Goal: Ask a question: Seek information or help from site administrators or community

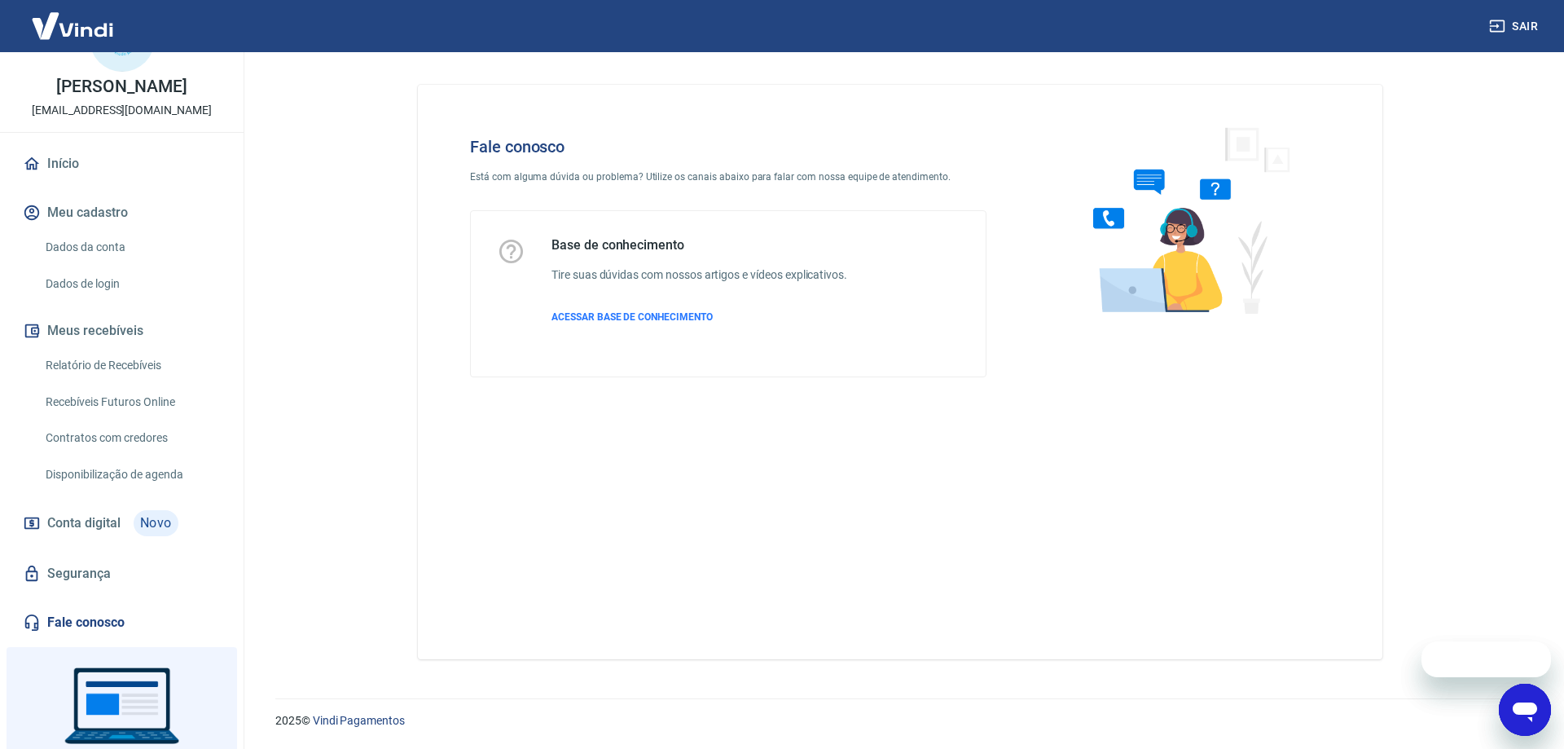
scroll to position [147, 0]
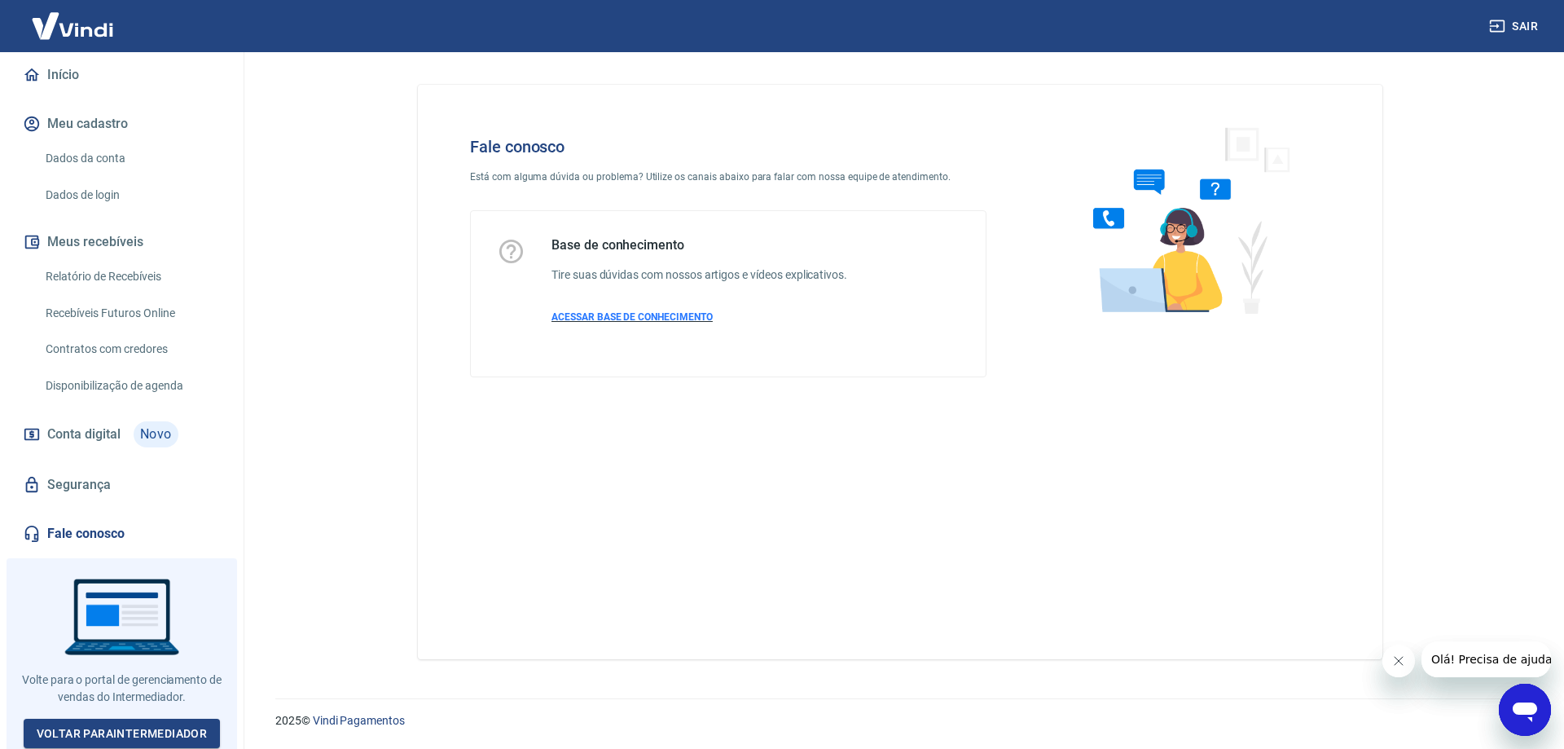
click at [658, 317] on span "ACESSAR BASE DE CONHECIMENTO" at bounding box center [632, 316] width 161 height 11
click at [1525, 696] on icon "Abrir janela de mensagens" at bounding box center [1525, 709] width 29 height 29
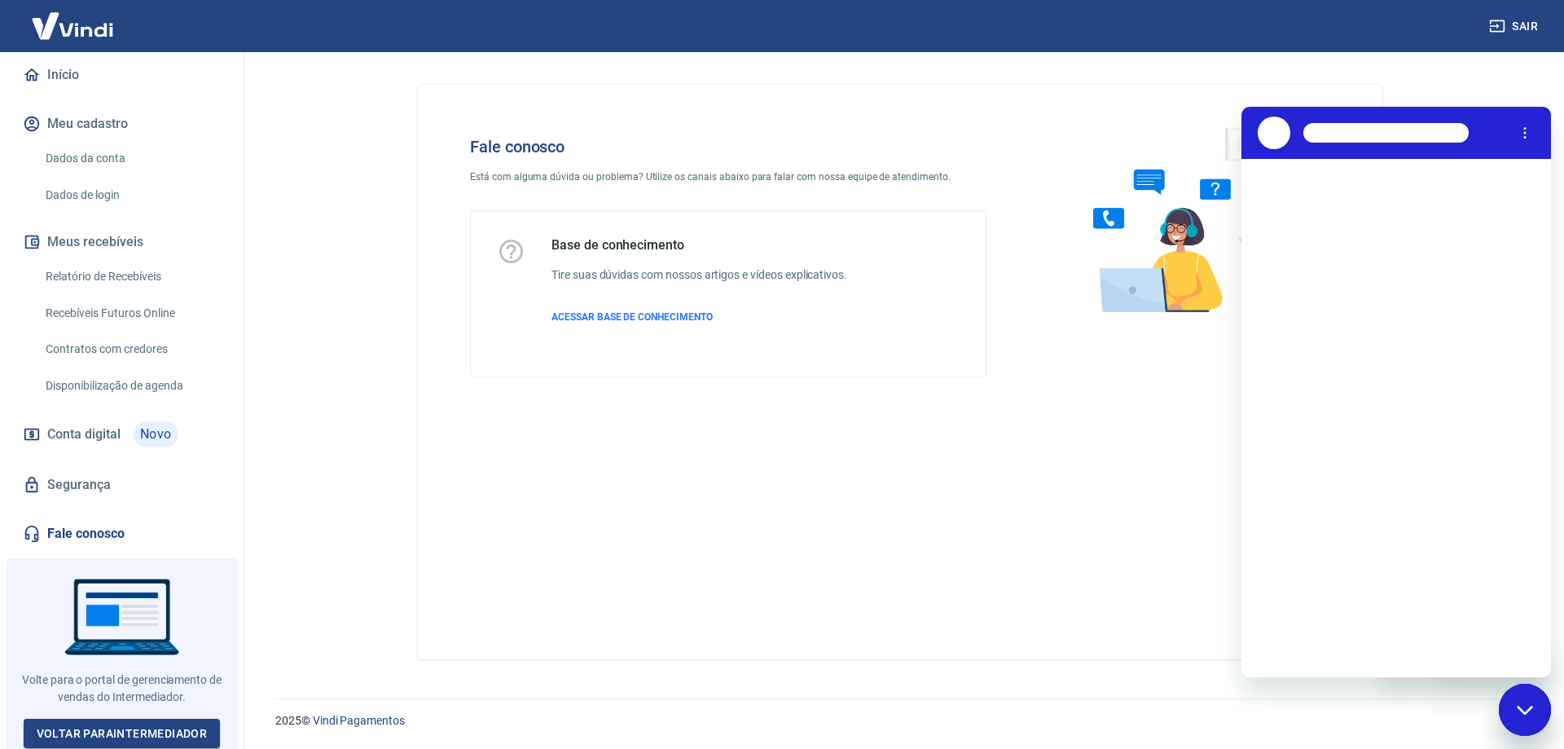
scroll to position [0, 0]
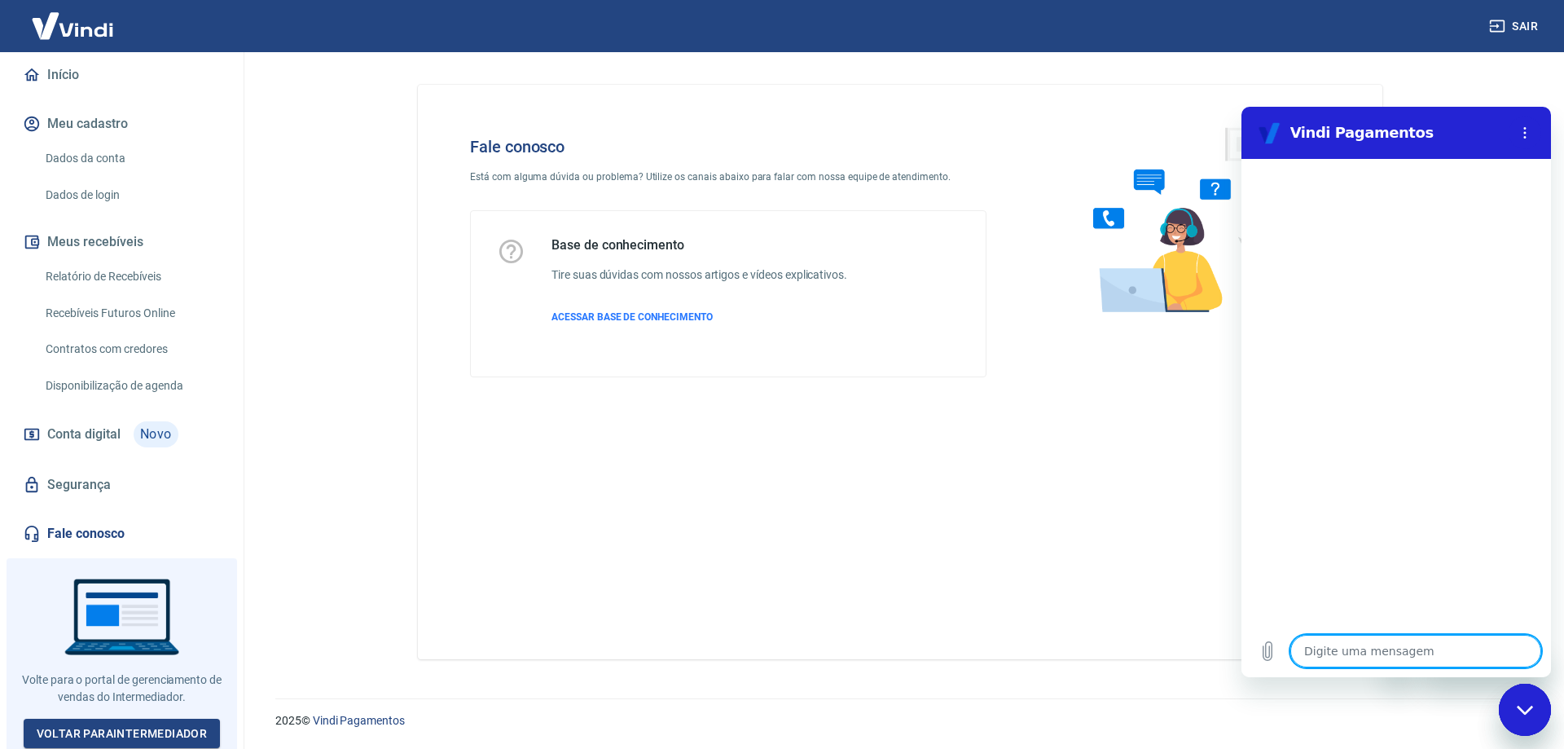
click at [1326, 649] on textarea at bounding box center [1416, 651] width 251 height 33
type textarea "o"
type textarea "x"
type textarea "oi"
type textarea "x"
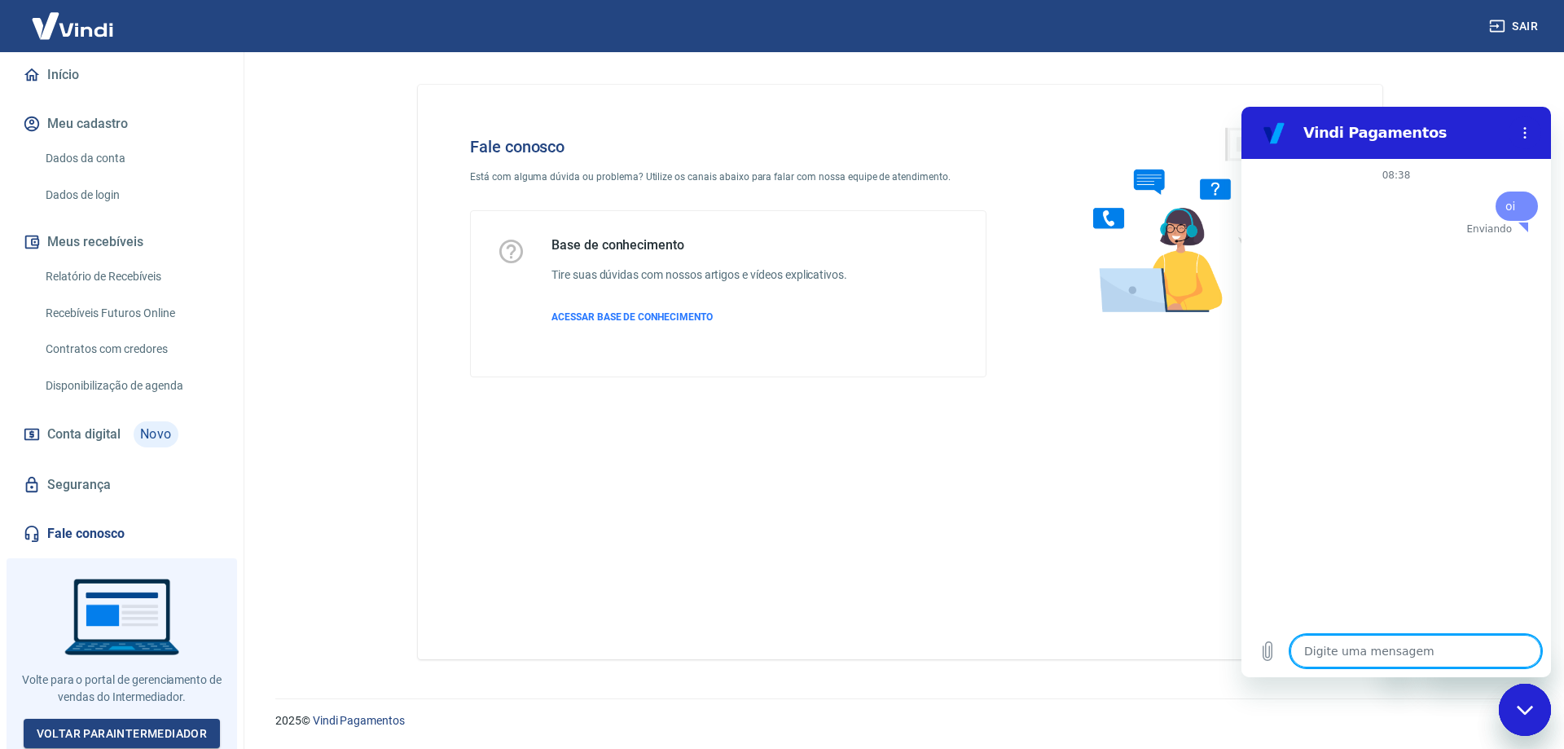
type textarea "x"
type textarea "b"
type textarea "x"
type textarea "bo"
type textarea "x"
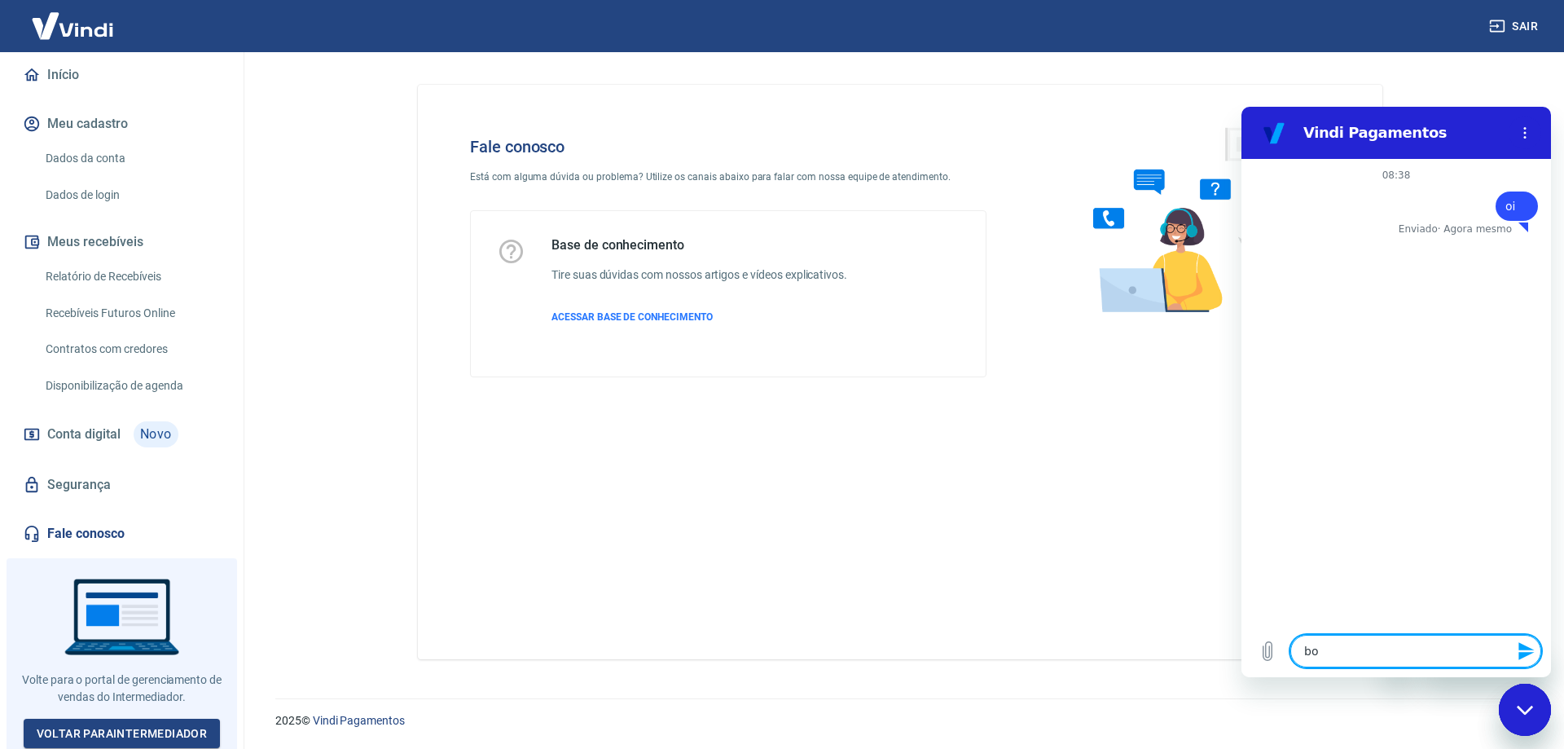
type textarea "bom"
type textarea "x"
type textarea "bom"
type textarea "x"
type textarea "bom s"
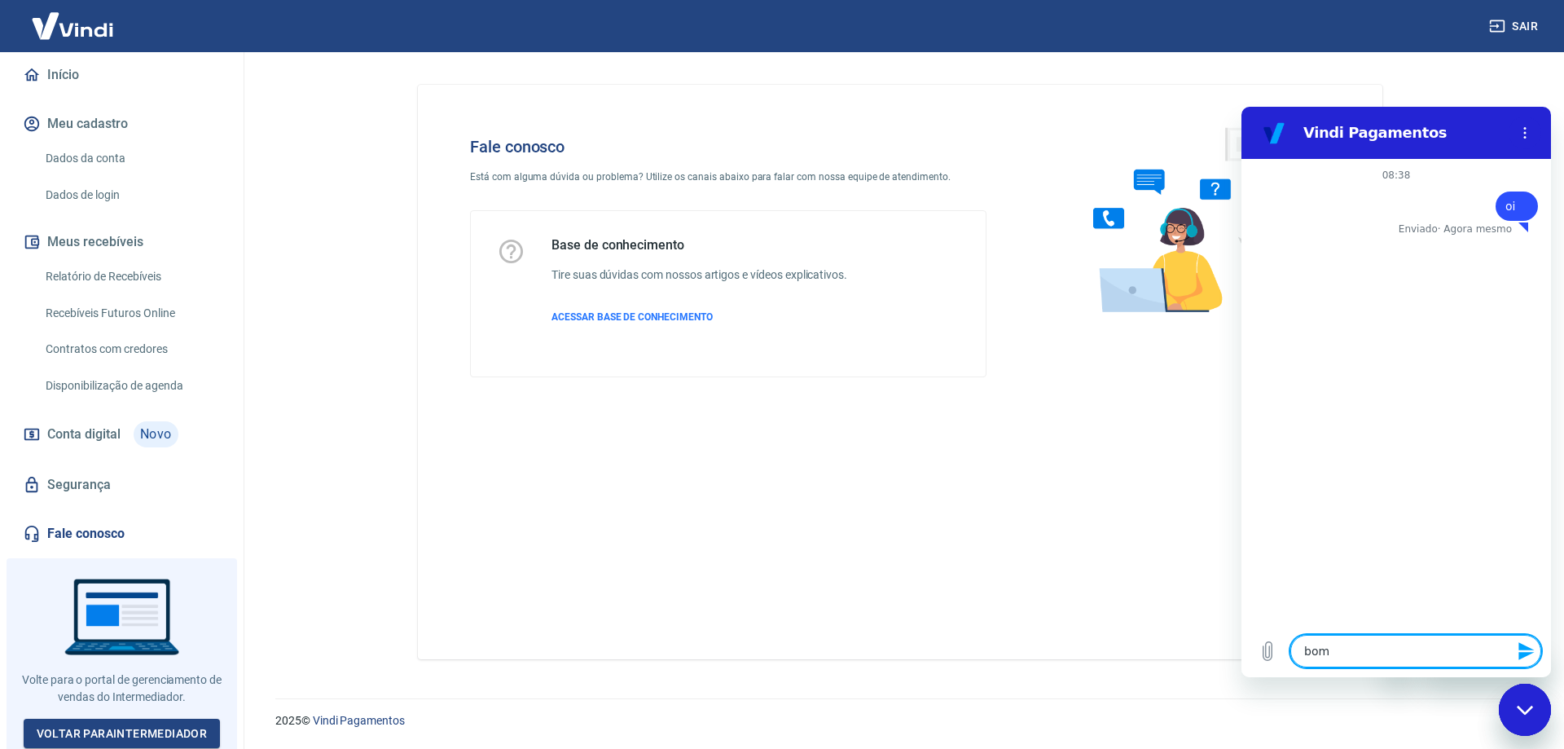
type textarea "x"
type textarea "bom"
type textarea "x"
type textarea "bom d"
type textarea "x"
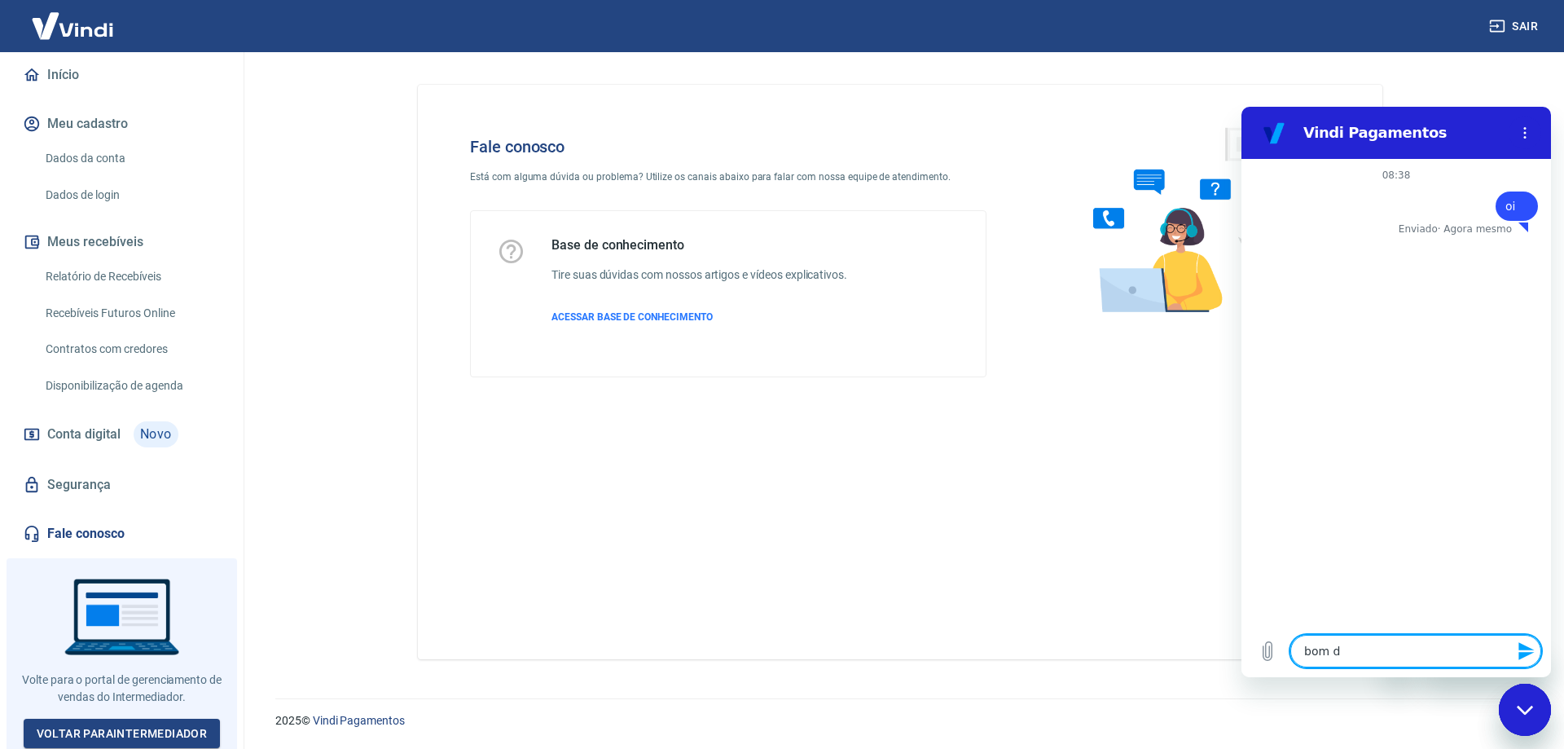
type textarea "bom di"
type textarea "x"
type textarea "bom dia"
type textarea "x"
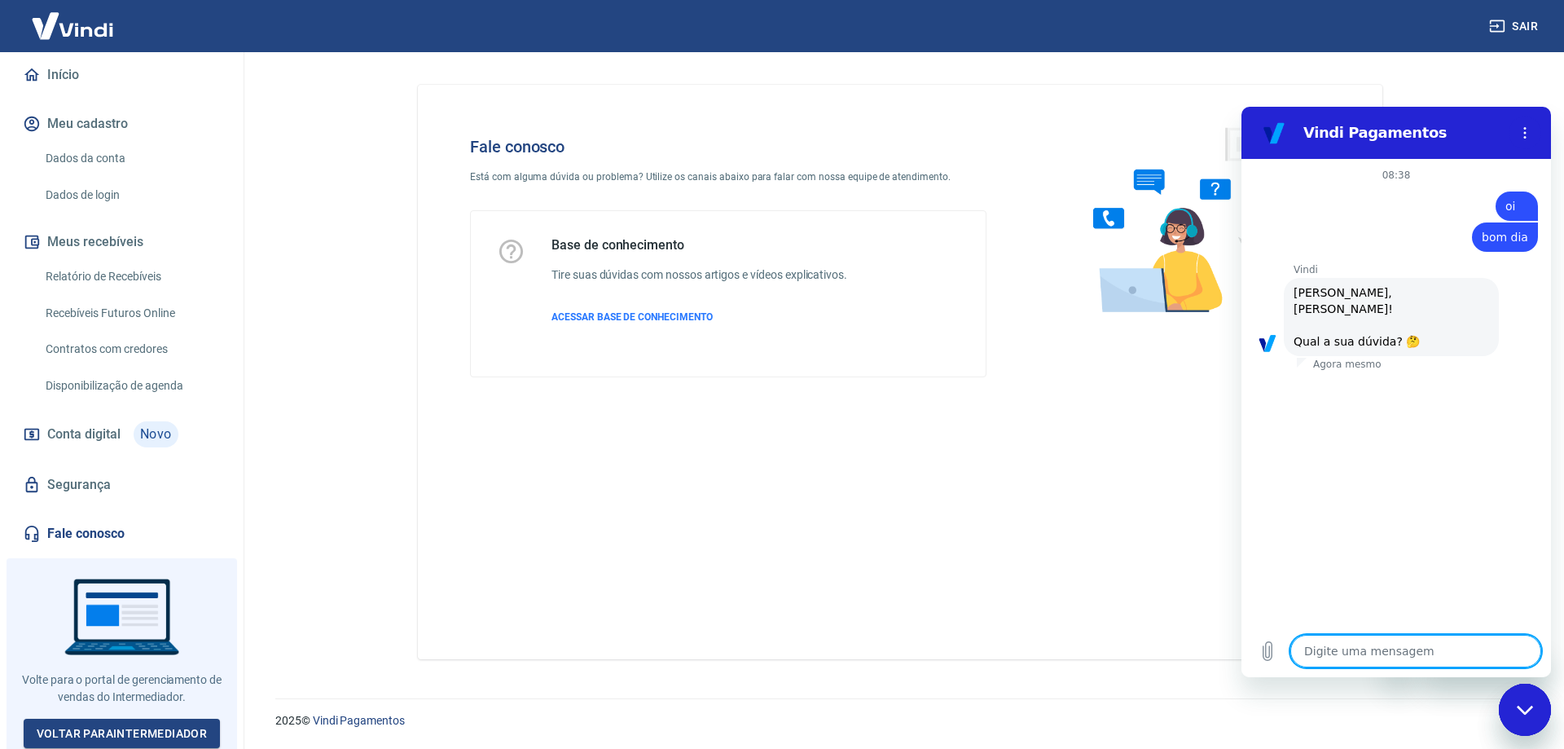
type textarea "x"
click at [1348, 649] on textarea at bounding box center [1416, 651] width 251 height 33
type textarea "p"
type textarea "x"
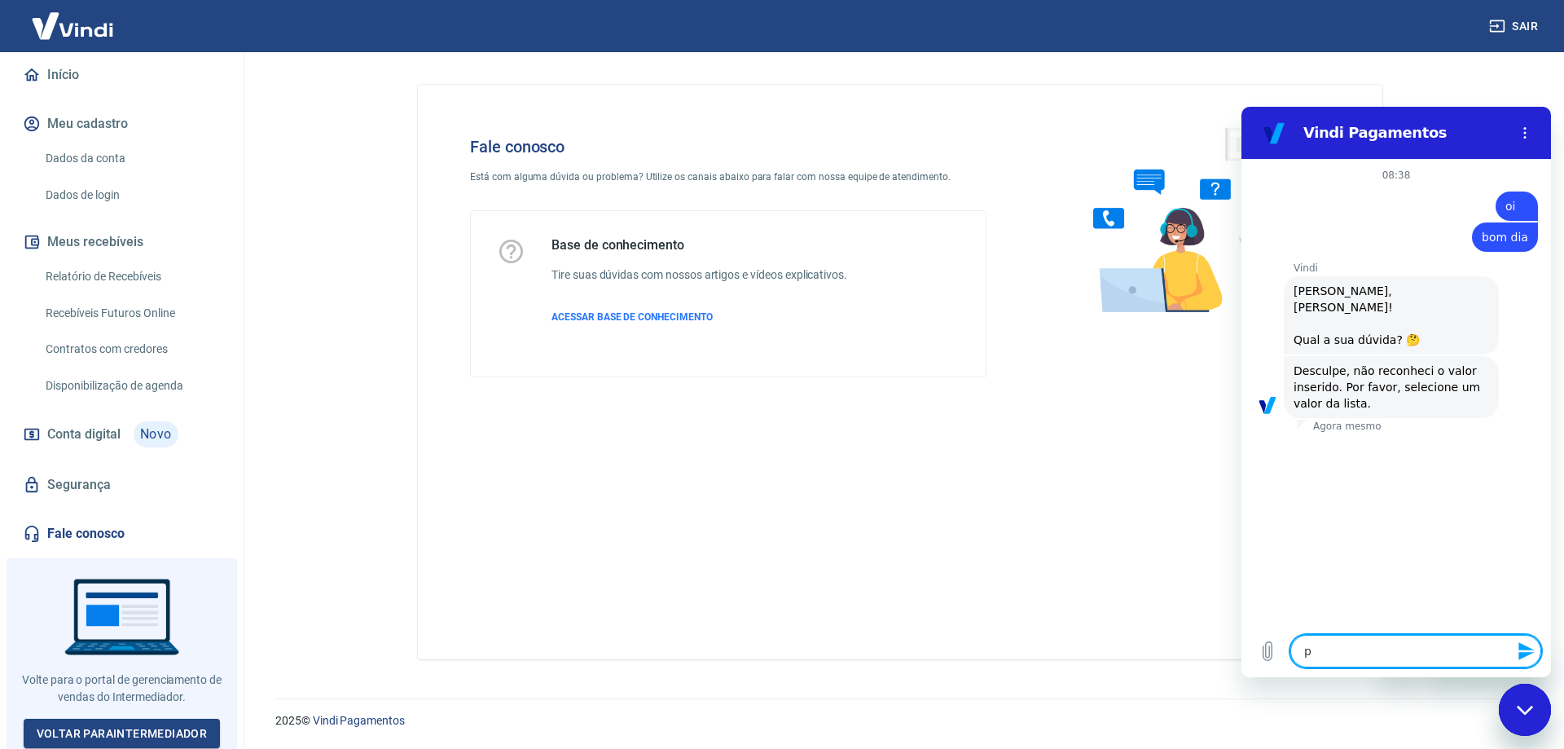
type textarea "po"
type textarea "x"
type textarea "p"
type textarea "x"
type textarea "pr"
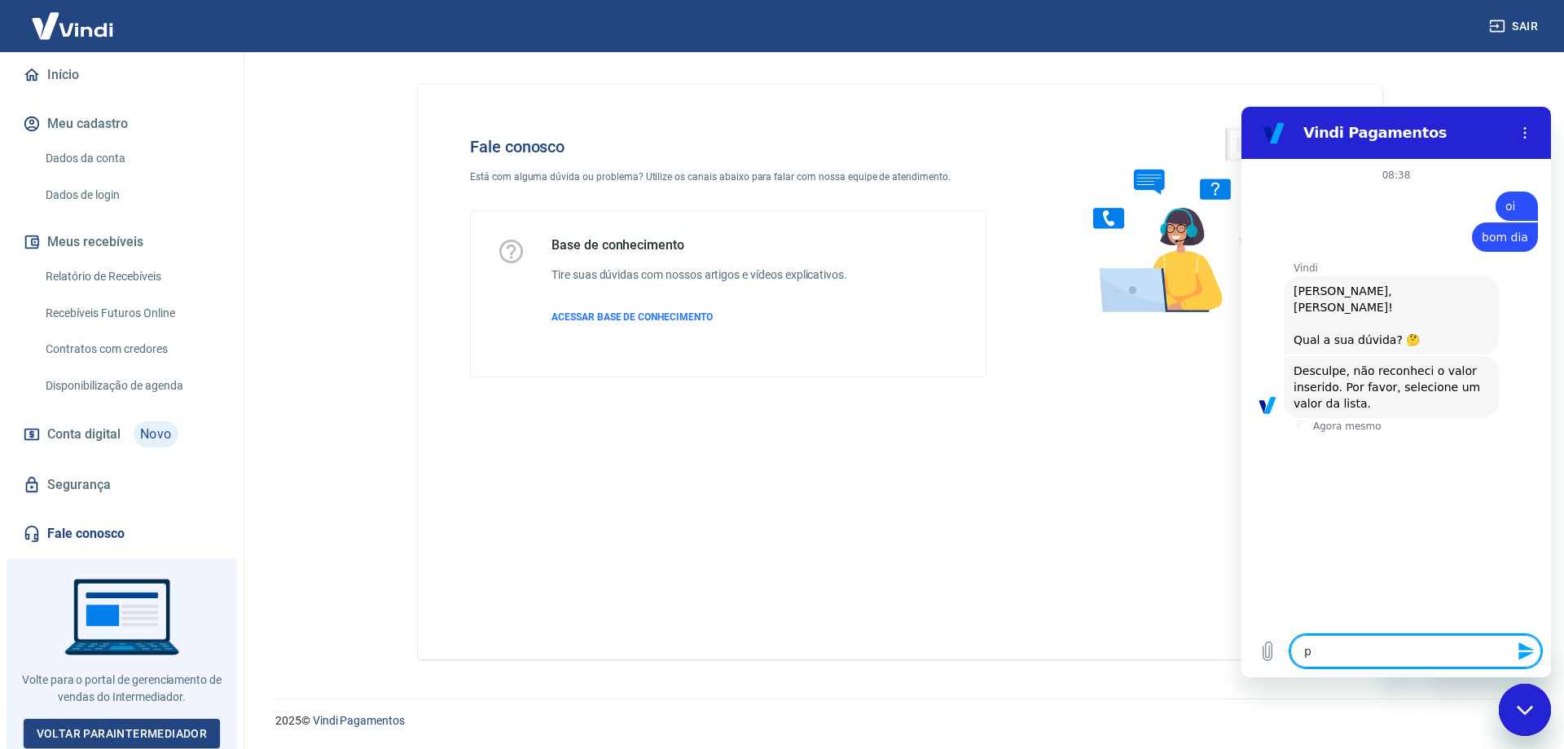
type textarea "x"
type textarea "pro"
type textarea "x"
type textarea "prob"
type textarea "x"
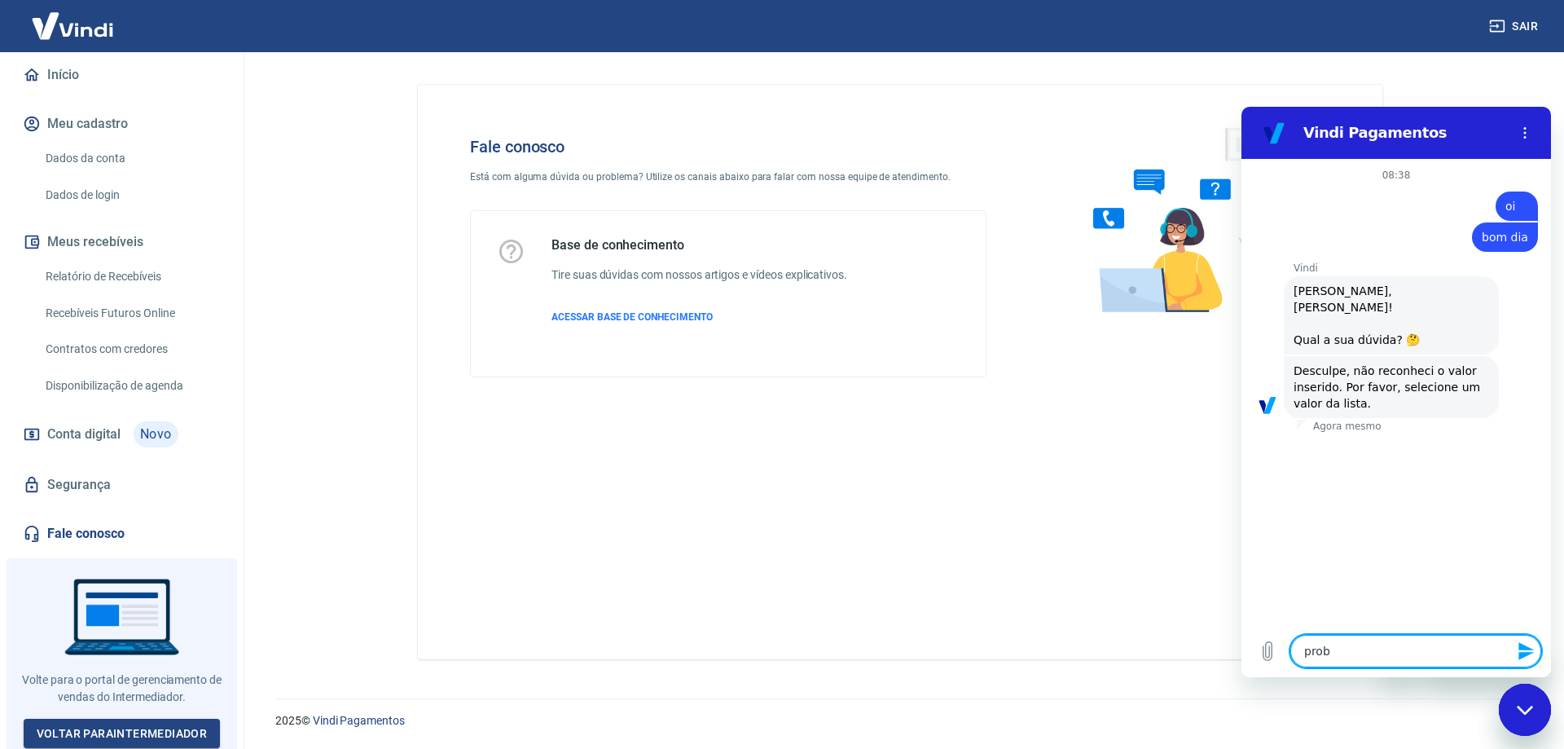
type textarea "probl"
type textarea "x"
type textarea "proble"
type textarea "x"
type textarea "problem"
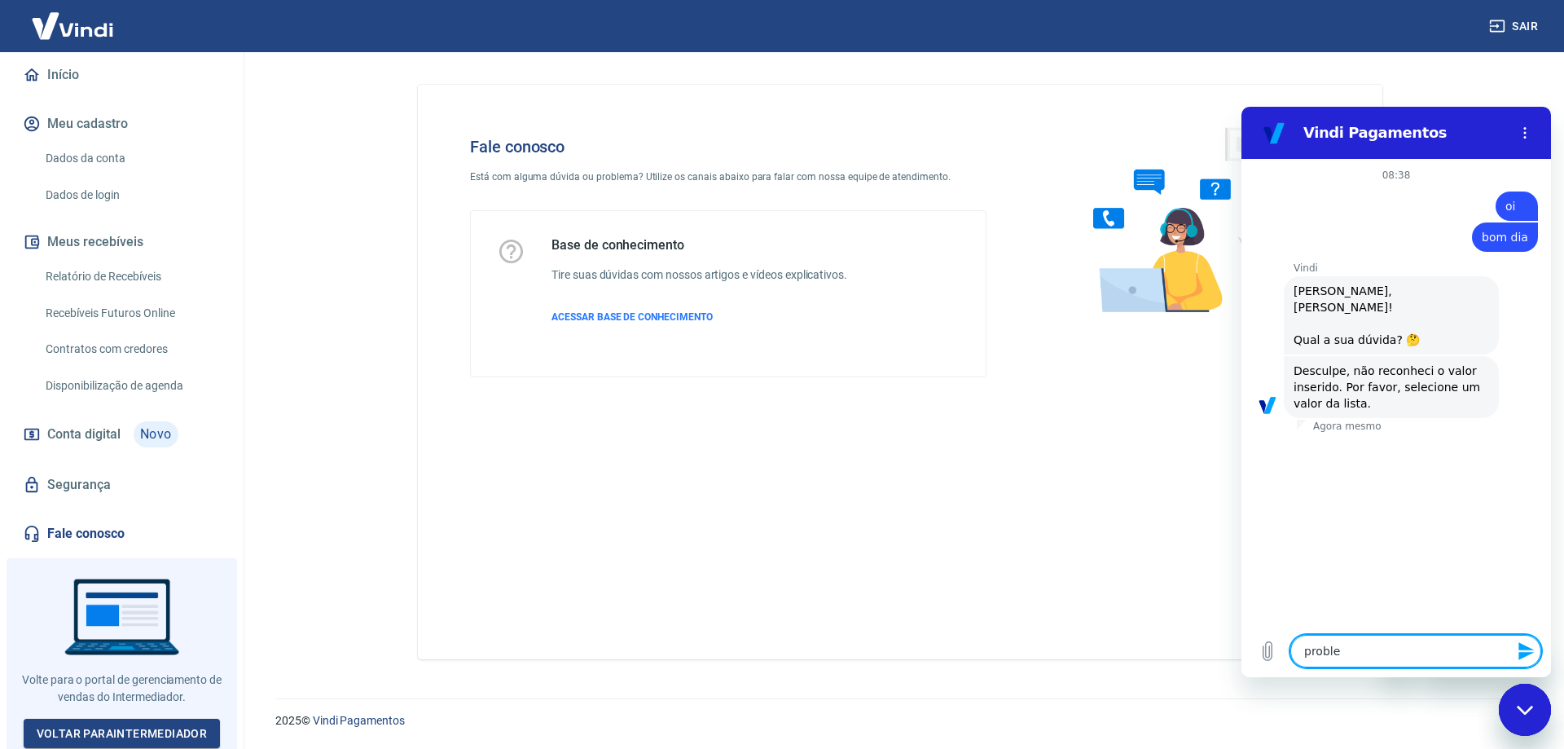
type textarea "x"
type textarea "problema"
type textarea "x"
type textarea "problema"
type textarea "x"
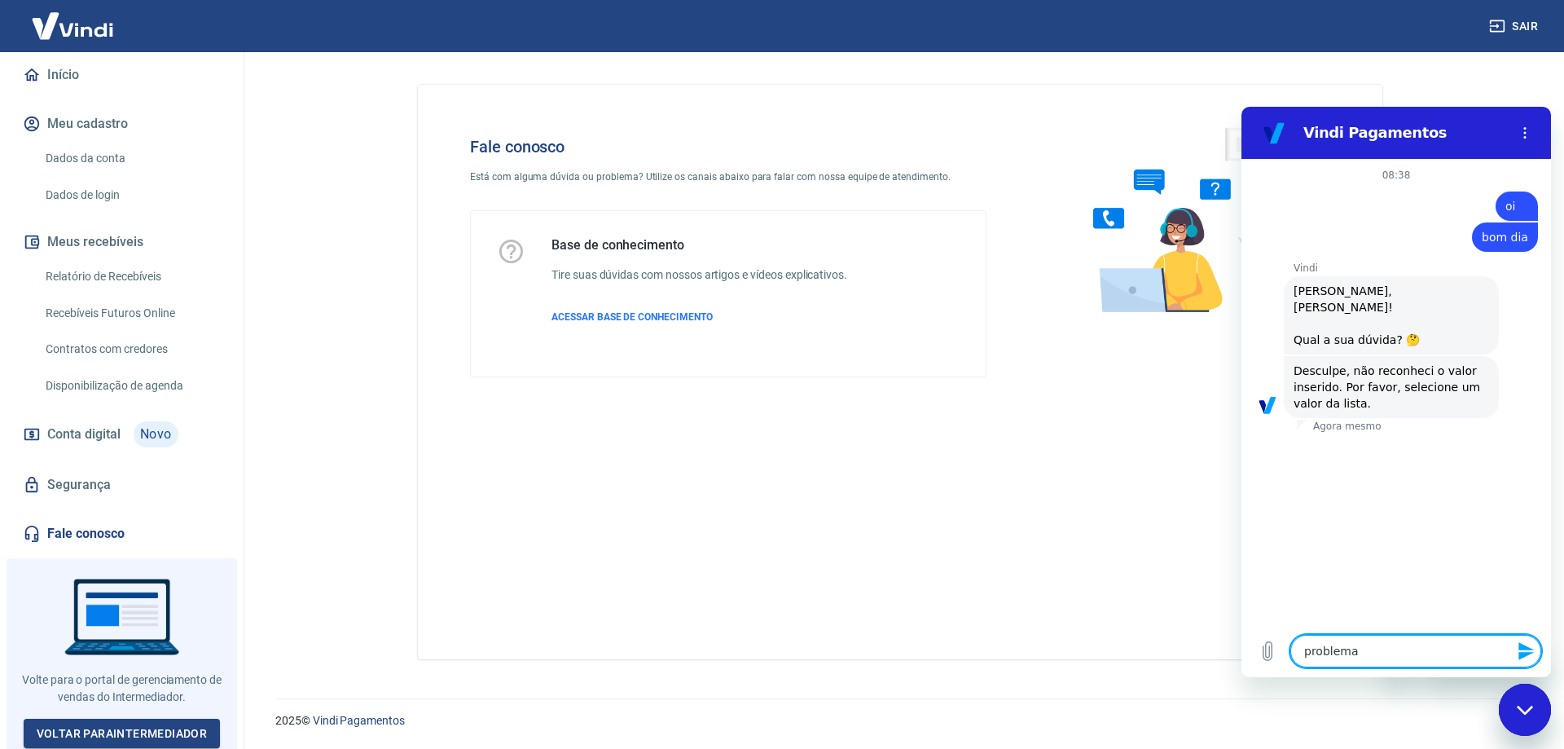
type textarea "problema n"
type textarea "x"
type textarea "problema no"
type textarea "x"
type textarea "problema nos"
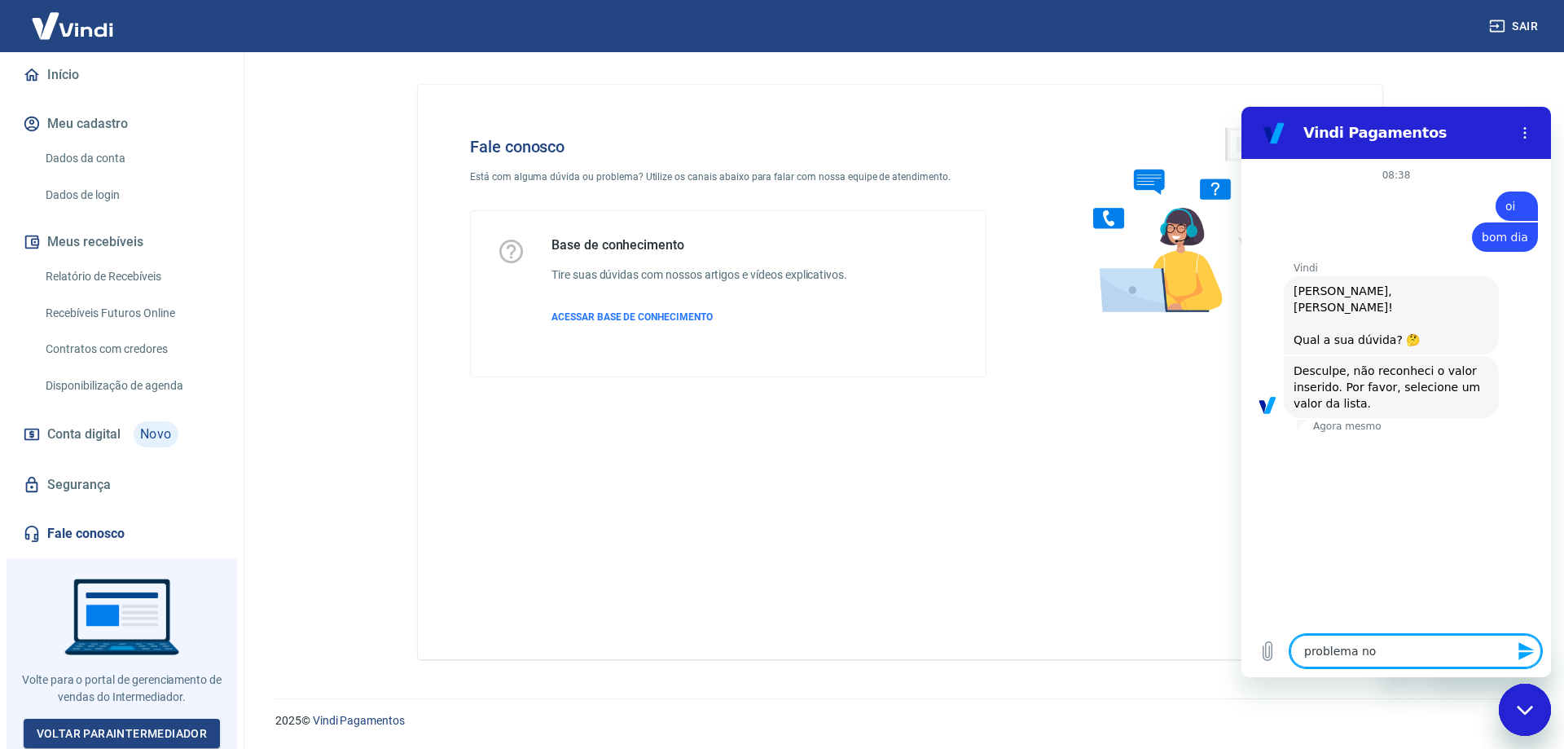
type textarea "x"
type textarea "problema nos"
type textarea "x"
type textarea "problema nos p"
type textarea "x"
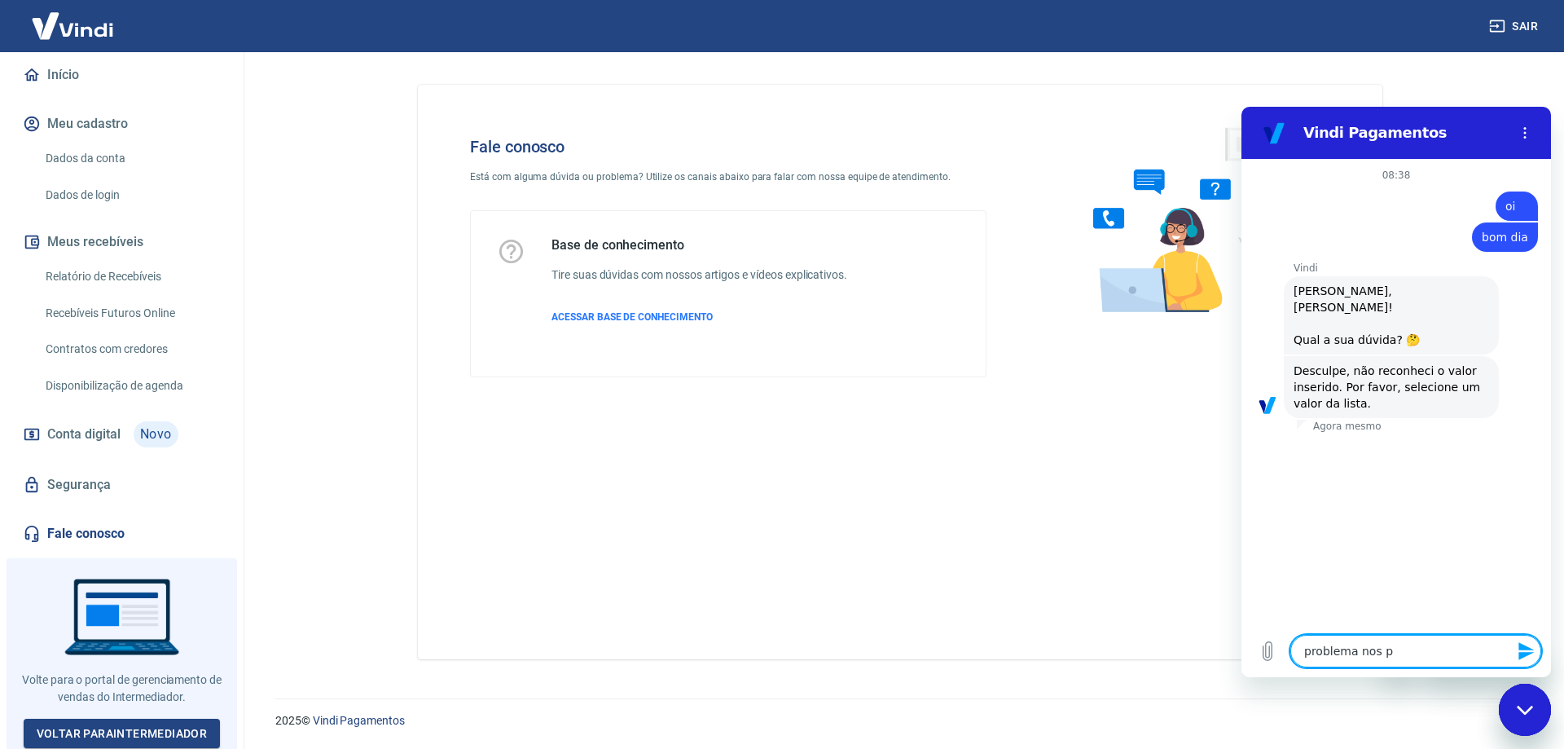
type textarea "problema nos pa"
type textarea "x"
type textarea "problema nos pag"
type textarea "x"
type textarea "problema nos paga"
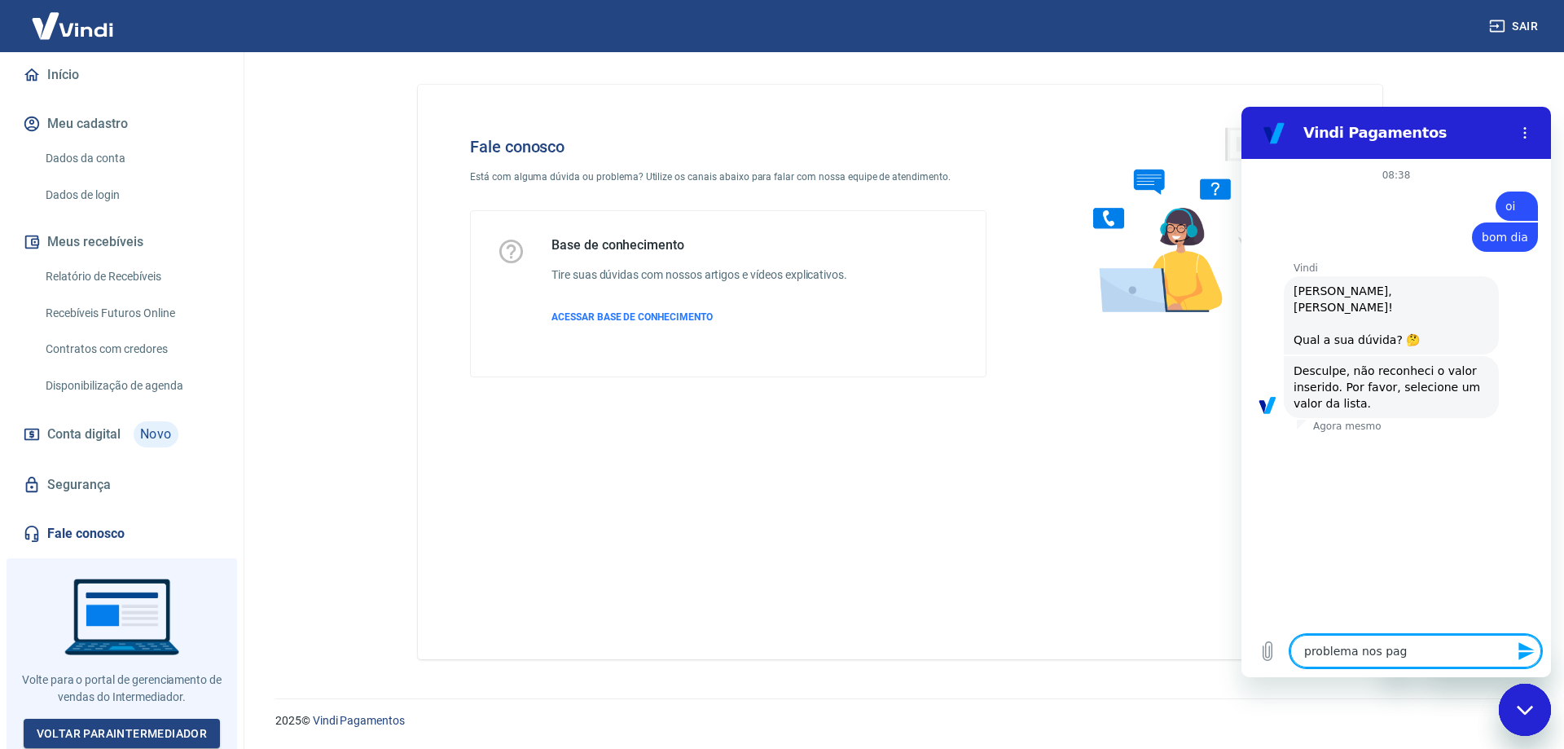
type textarea "x"
type textarea "problema nos pagam"
type textarea "x"
type textarea "problema nos pagame"
type textarea "x"
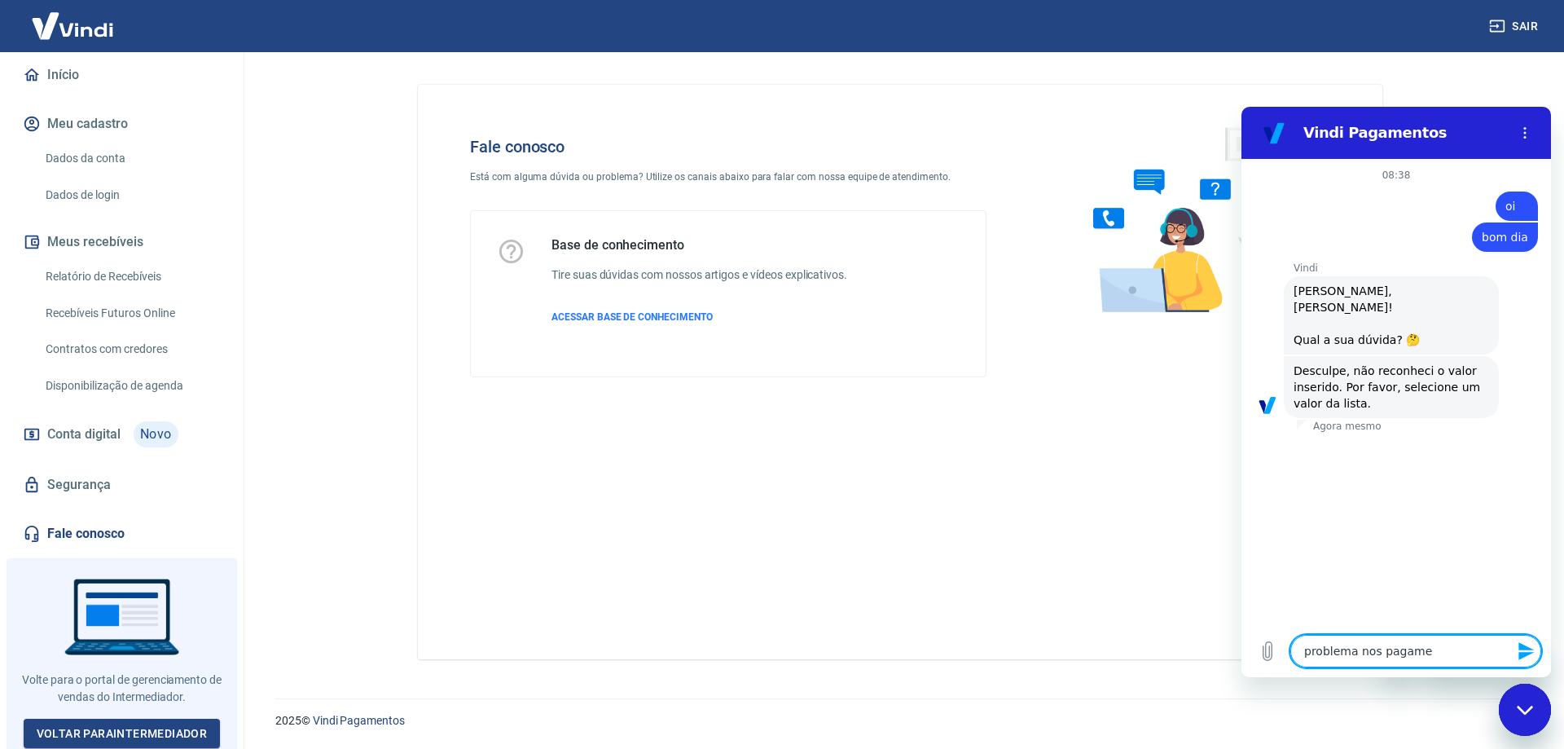
type textarea "problema nos pagamen"
type textarea "x"
type textarea "problema nos pagament"
type textarea "x"
type textarea "problema nos pagamento"
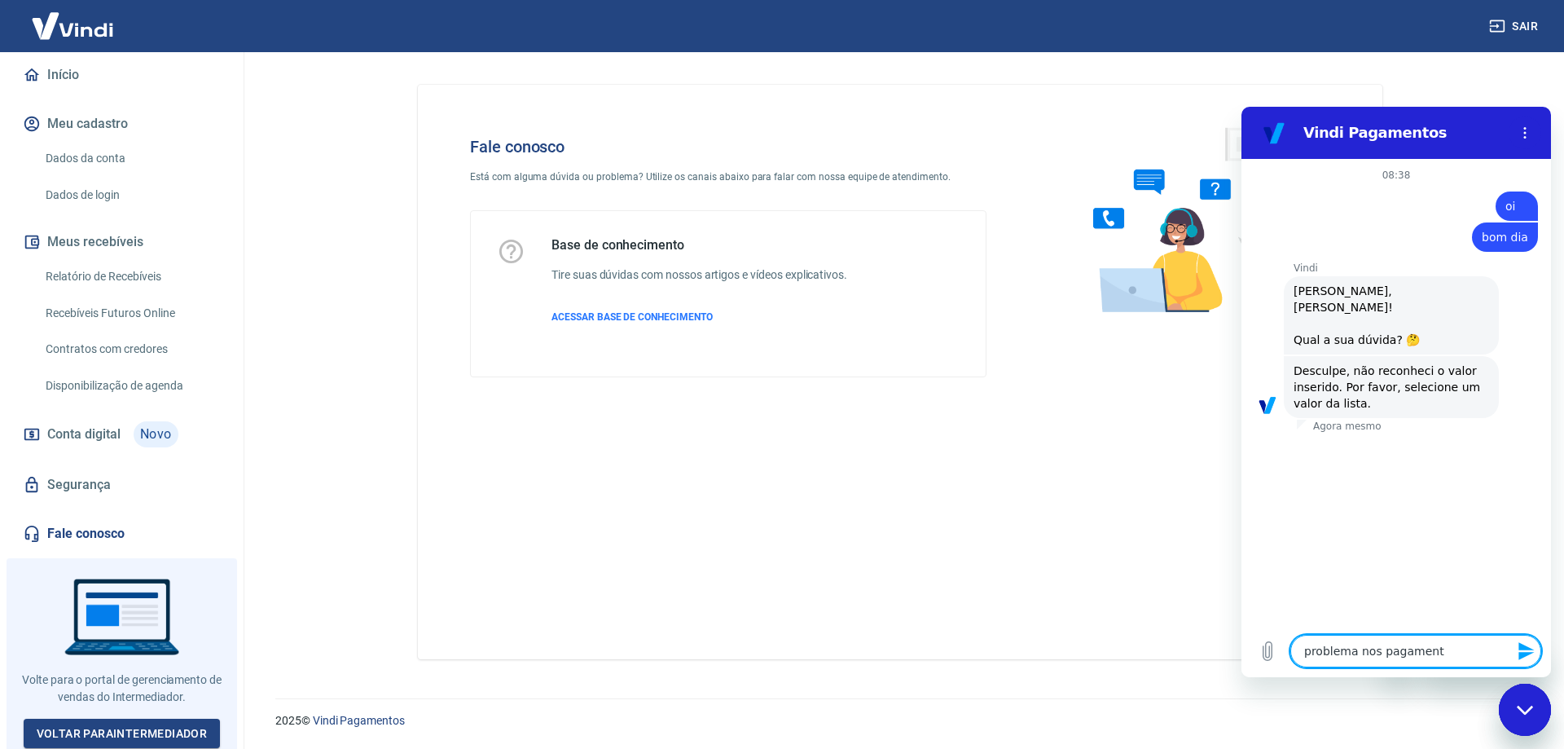
type textarea "x"
type textarea "problema nos pagamentos"
type textarea "x"
type textarea "problema nos pagamentos"
type textarea "x"
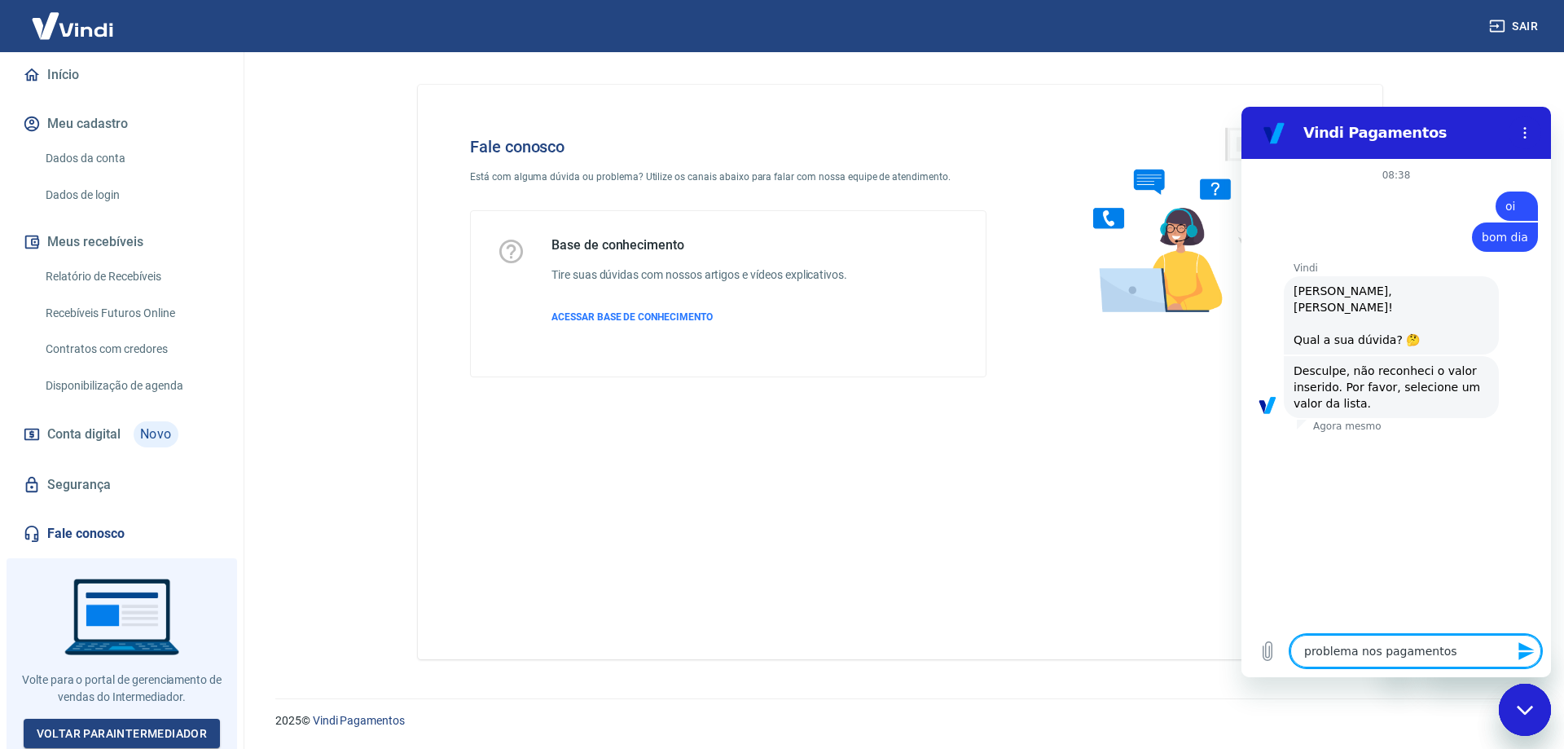
type textarea "problema nos pagamentos d"
type textarea "x"
type textarea "problema nos pagamentos de"
type textarea "x"
type textarea "problema nos pagamentos de"
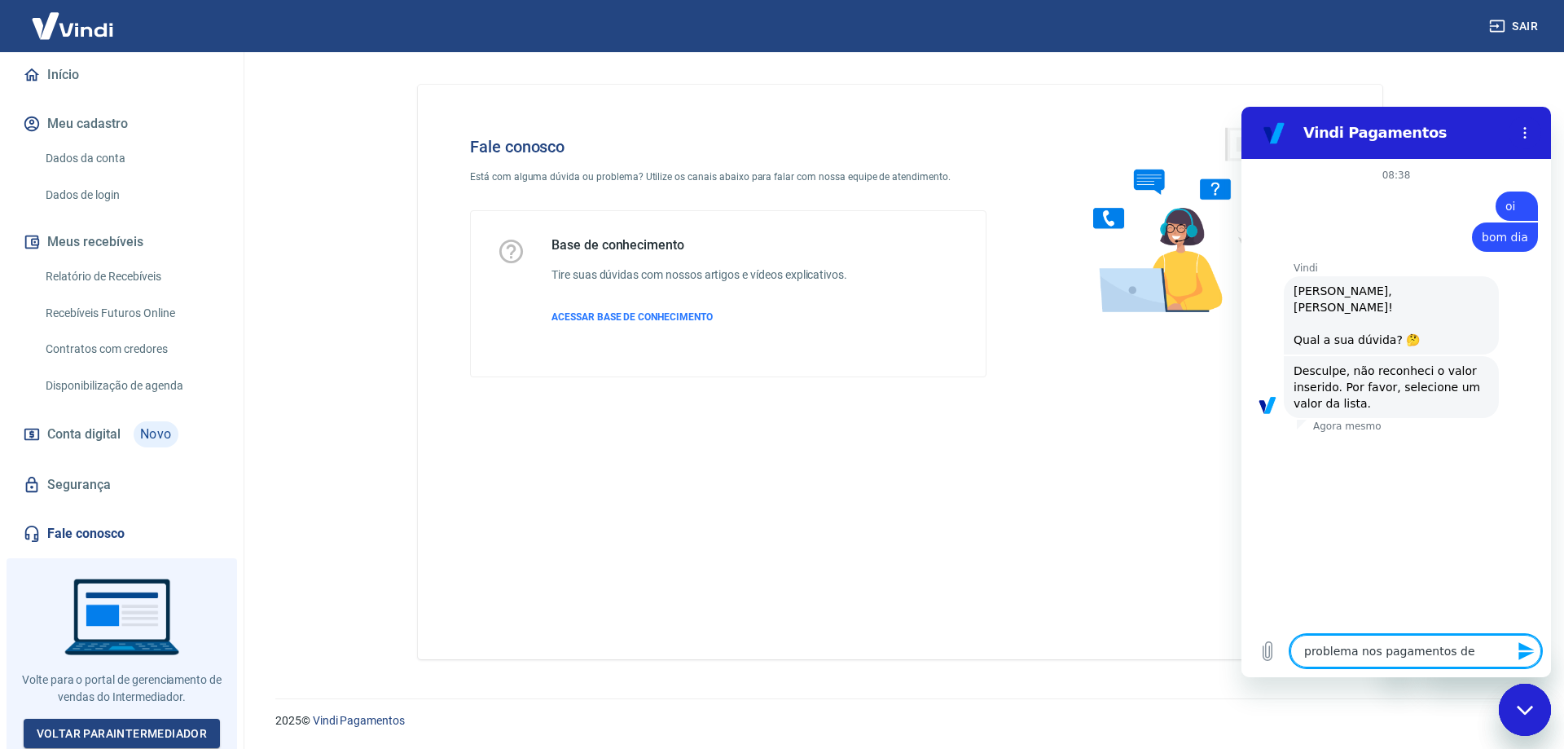
type textarea "x"
type textarea "problema nos pagamentos de p"
type textarea "x"
type textarea "problema nos pagamentos de pi"
type textarea "x"
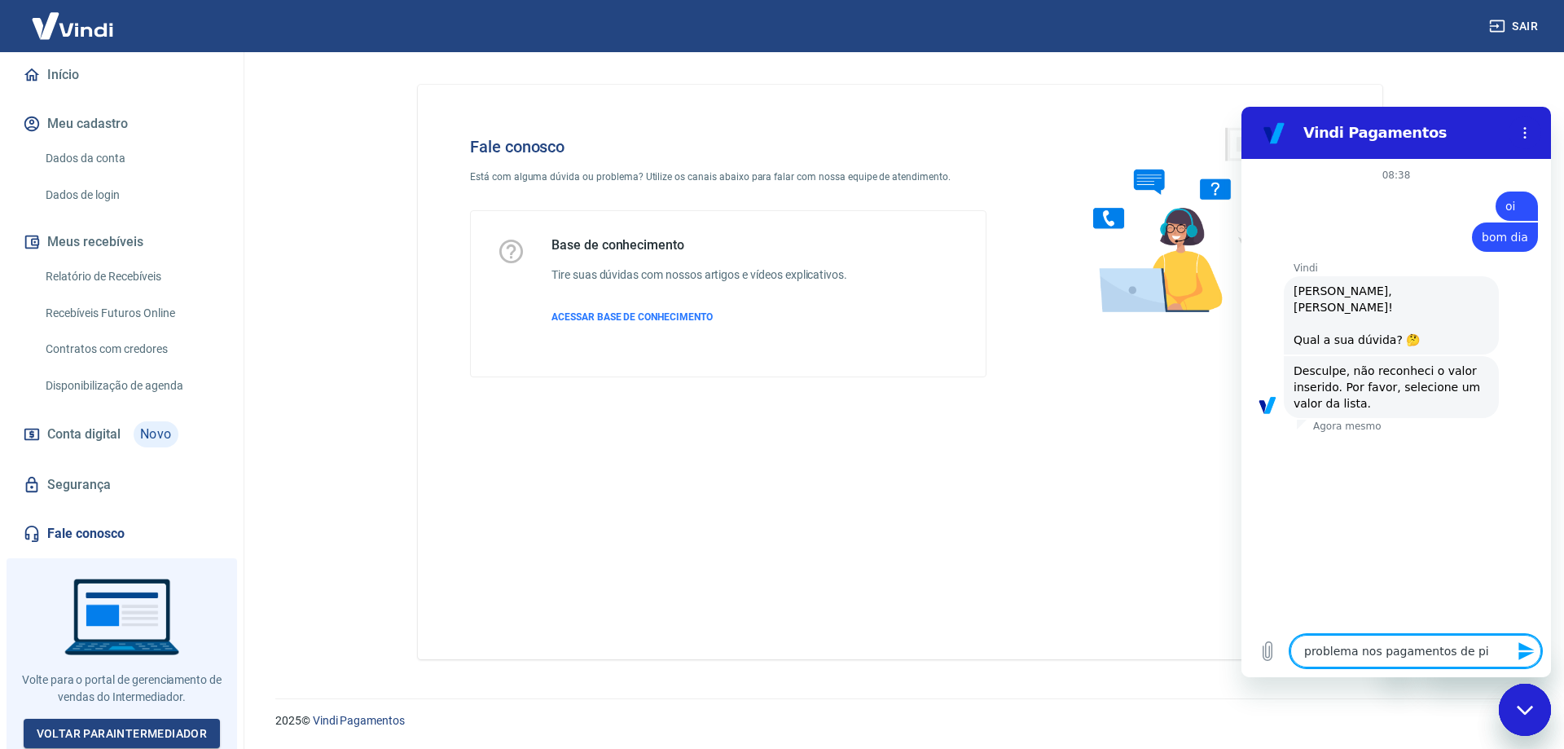
type textarea "problema nos pagamentos de pix"
type textarea "x"
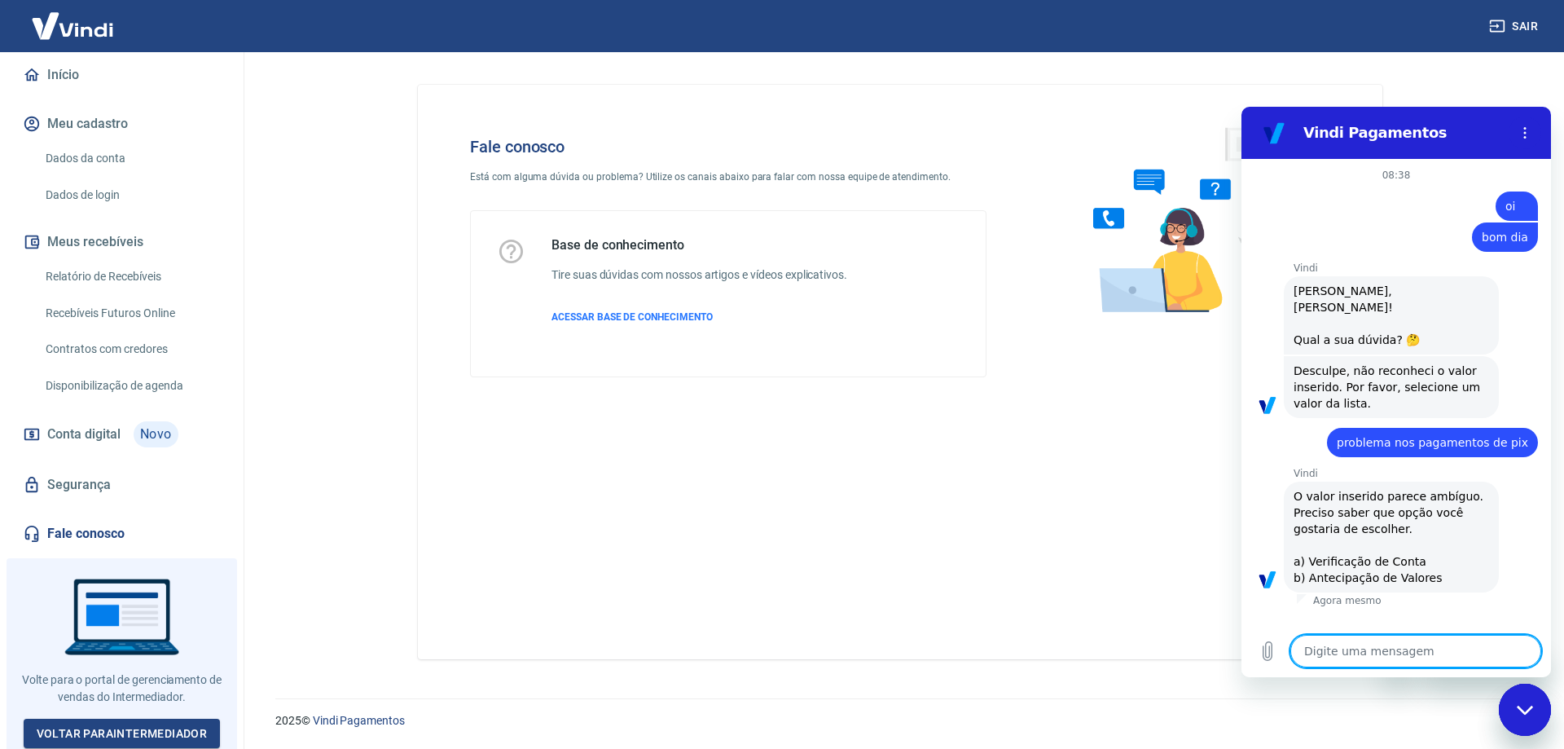
type textarea "s"
type textarea "x"
type textarea "st"
type textarea "x"
type textarea "sta"
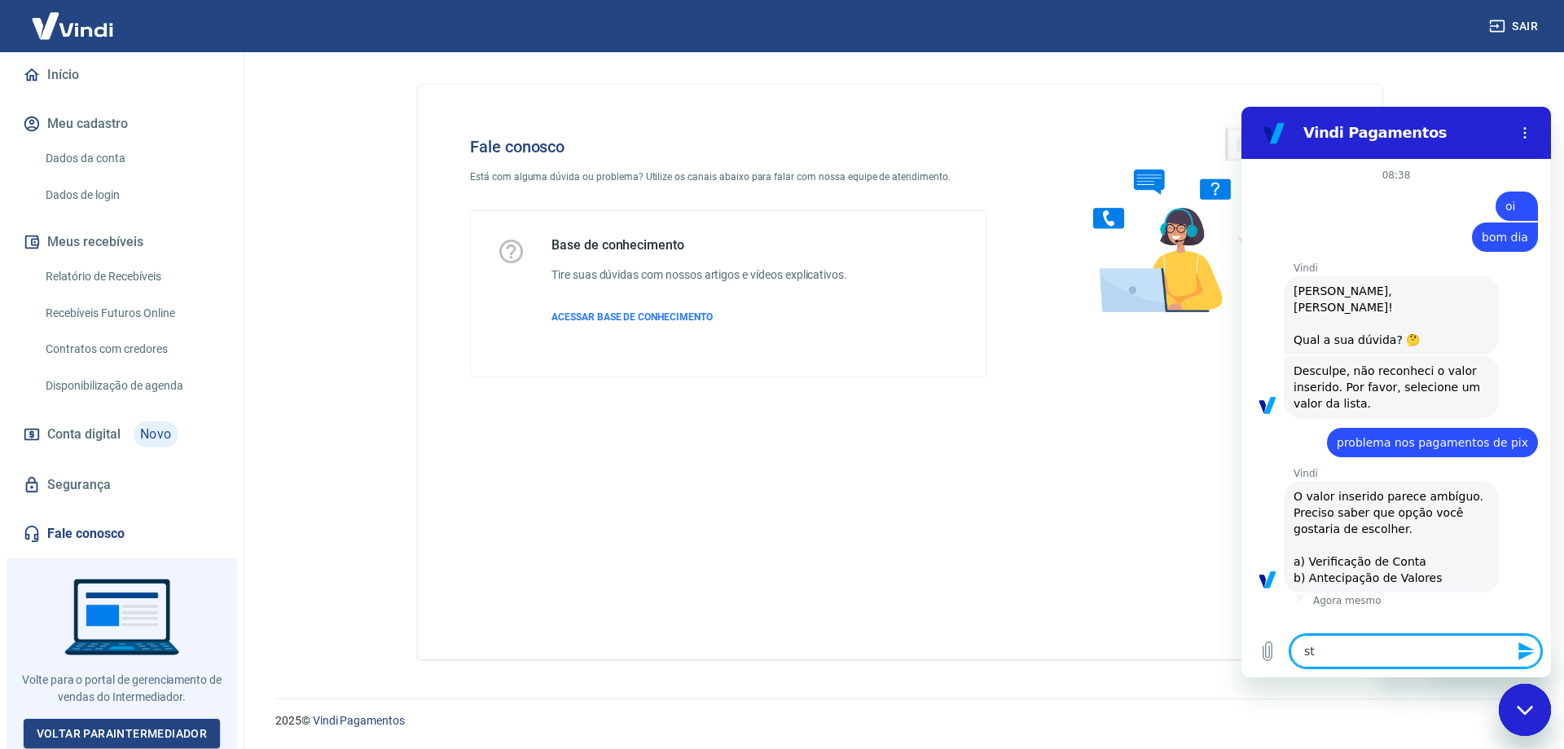
type textarea "x"
type textarea "stat"
type textarea "x"
type textarea "statu"
type textarea "x"
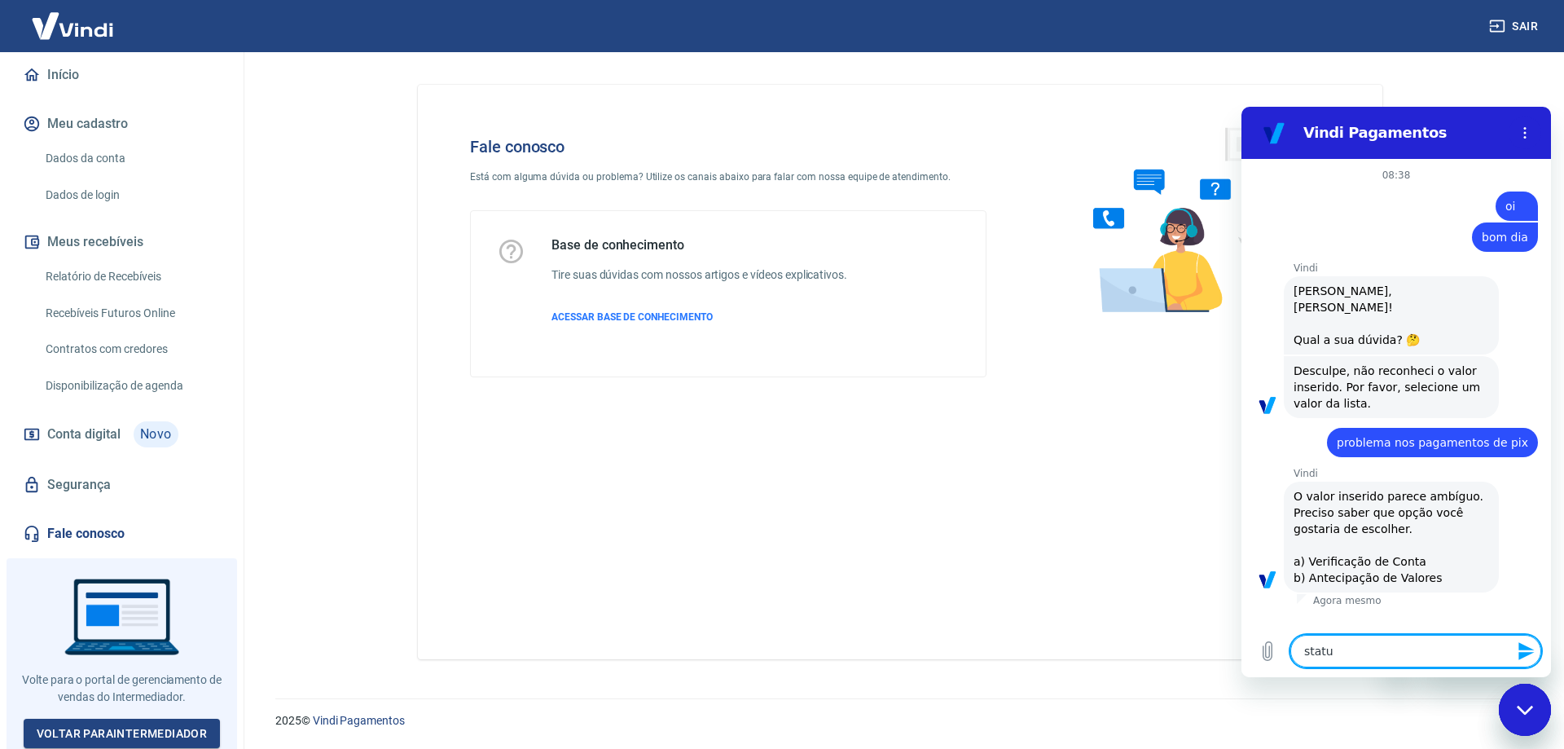
type textarea "status"
type textarea "x"
type textarea "status"
type textarea "x"
type textarea "status d"
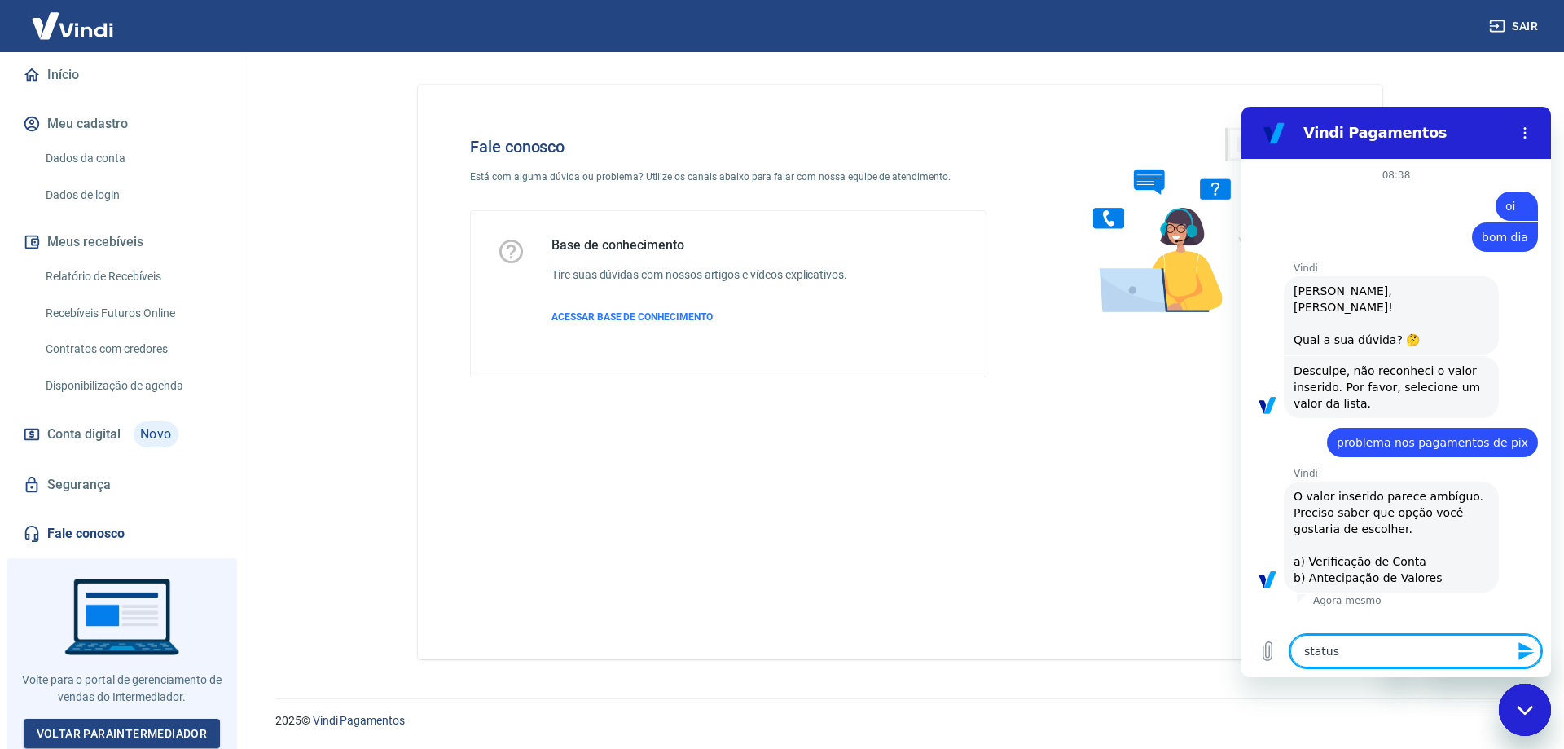
type textarea "x"
type textarea "status de"
type textarea "x"
type textarea "status de"
type textarea "x"
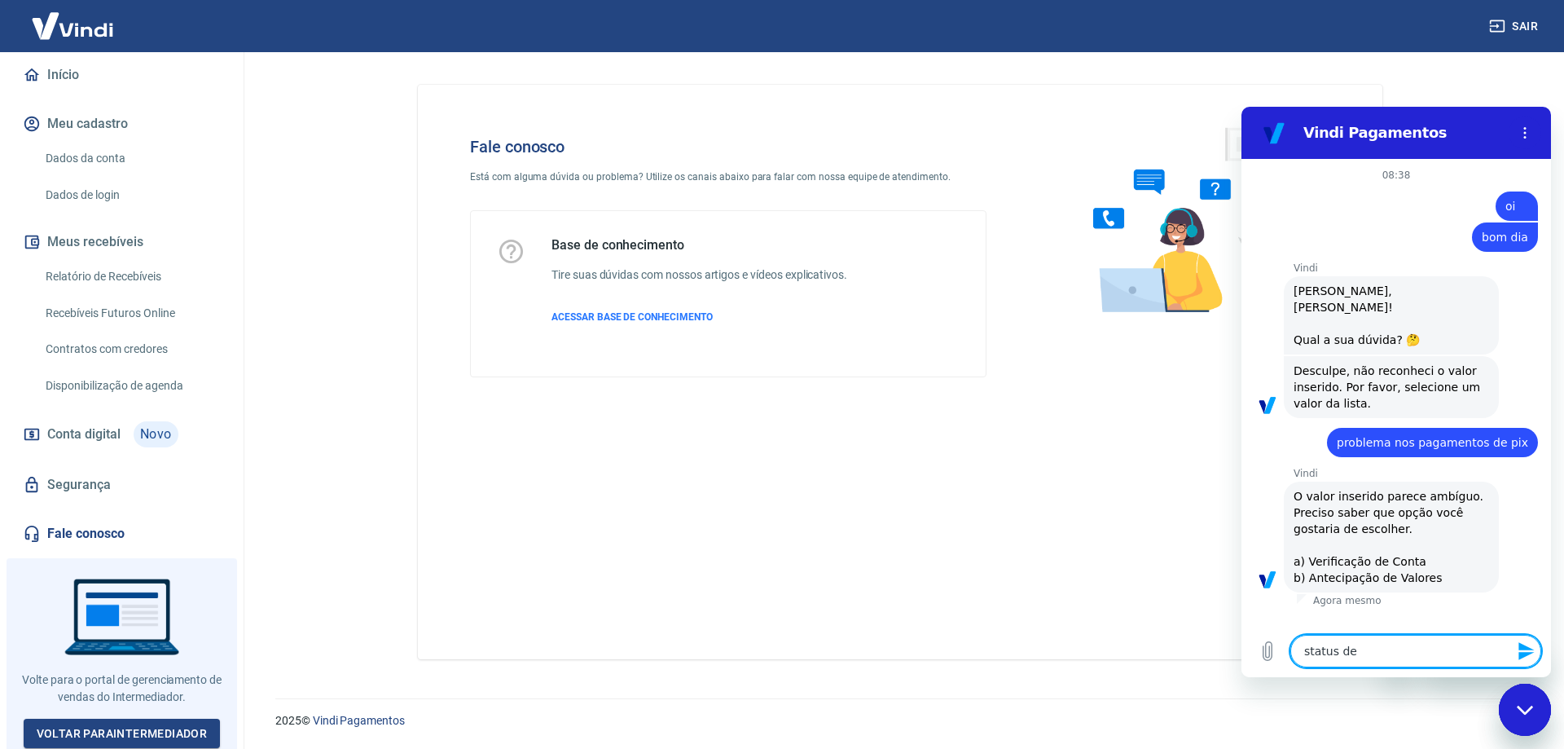
type textarea "status de p"
type textarea "x"
type textarea "status de pa"
type textarea "x"
type textarea "status de pag"
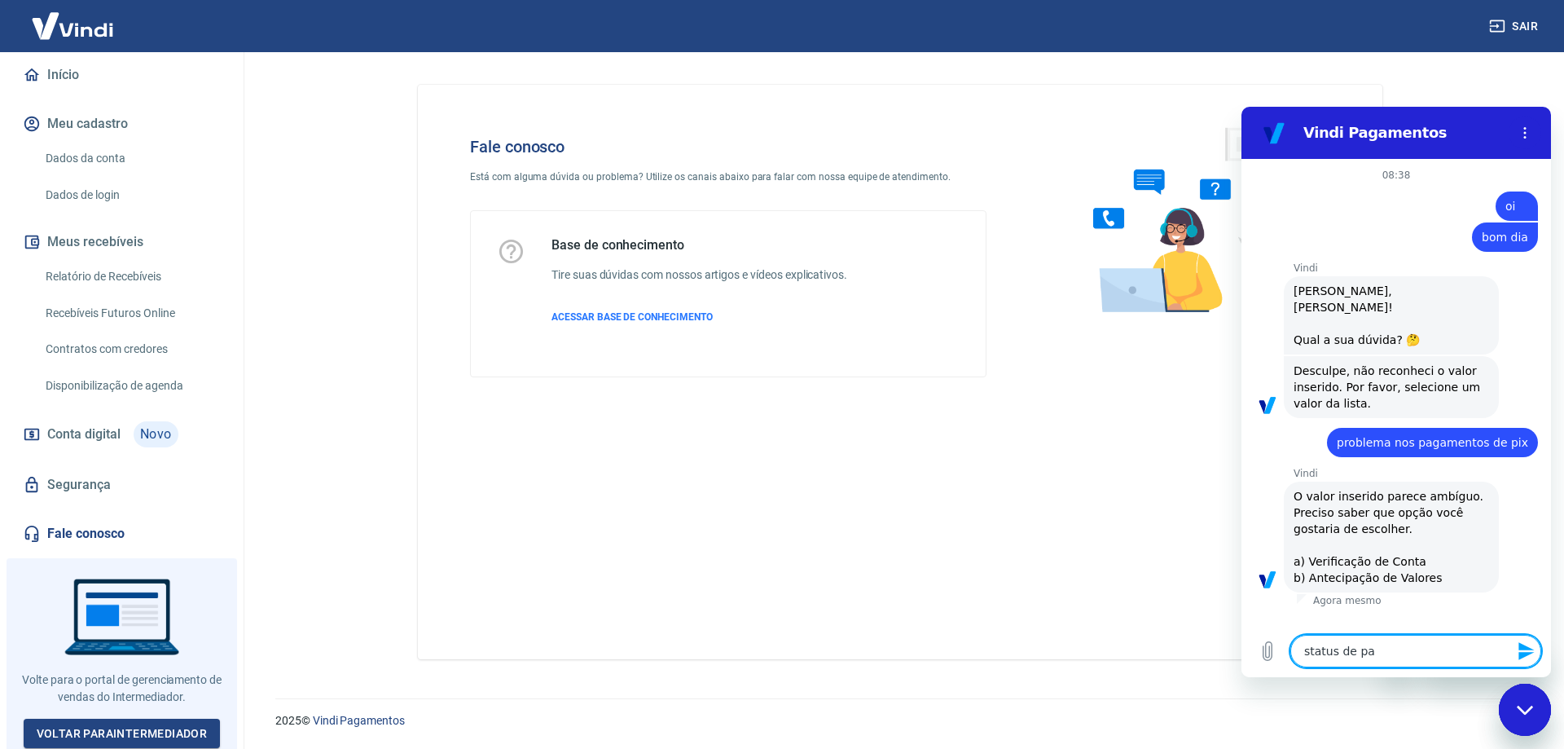
type textarea "x"
type textarea "status de paga"
type textarea "x"
type textarea "status de pagam"
type textarea "x"
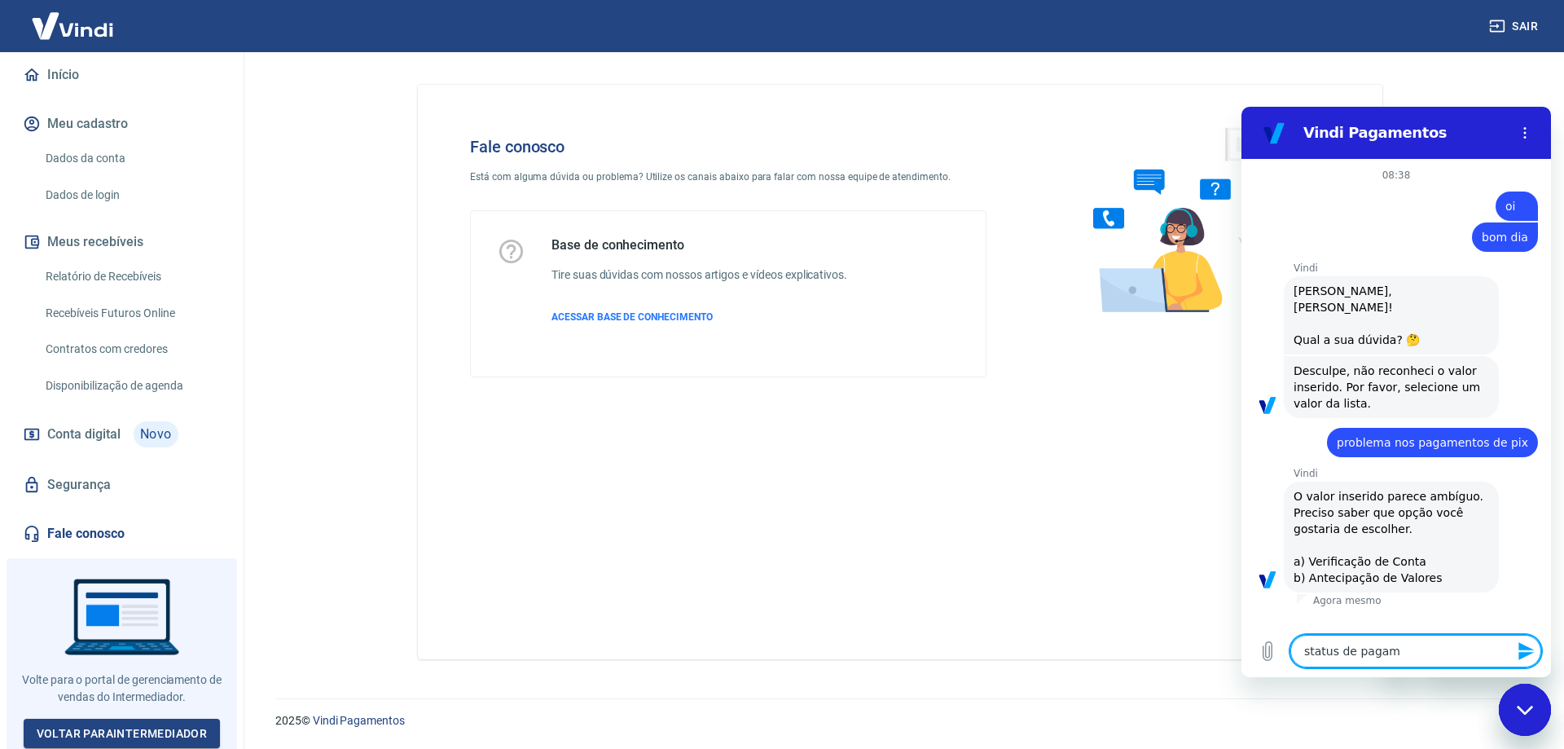
type textarea "status de pagame"
type textarea "x"
type textarea "status de pagamen"
type textarea "x"
type textarea "status de pagament"
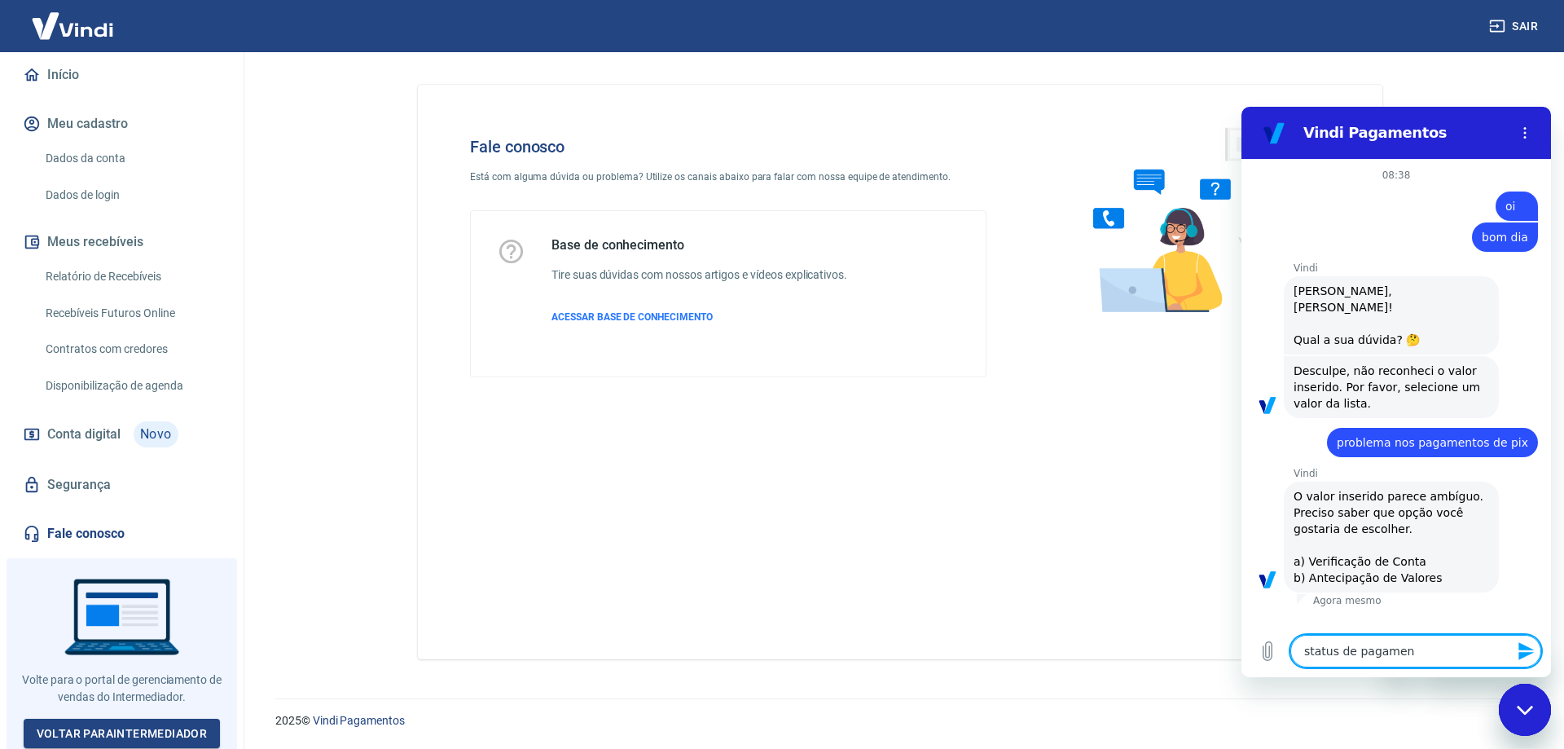
type textarea "x"
type textarea "status de pagamento"
type textarea "x"
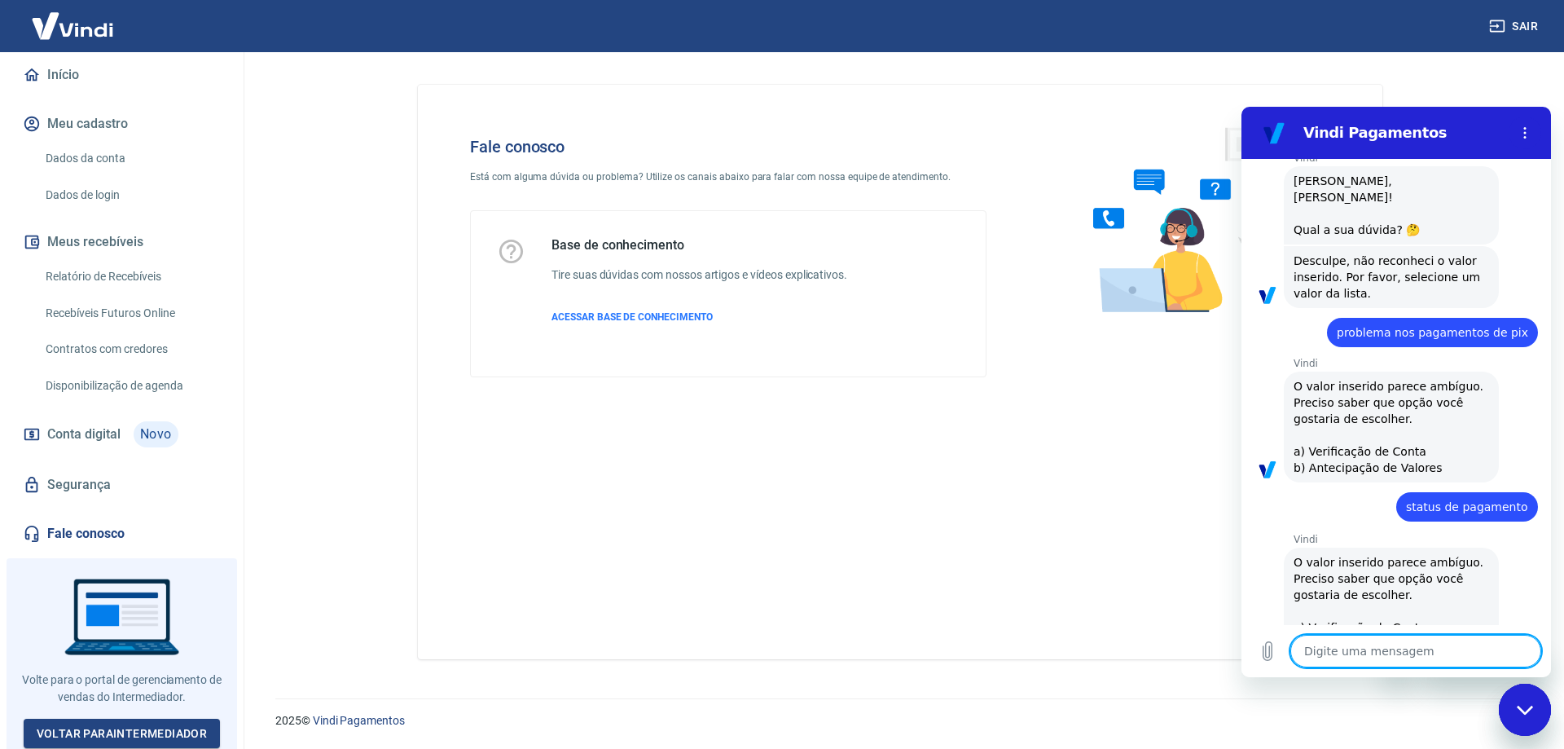
type textarea "x"
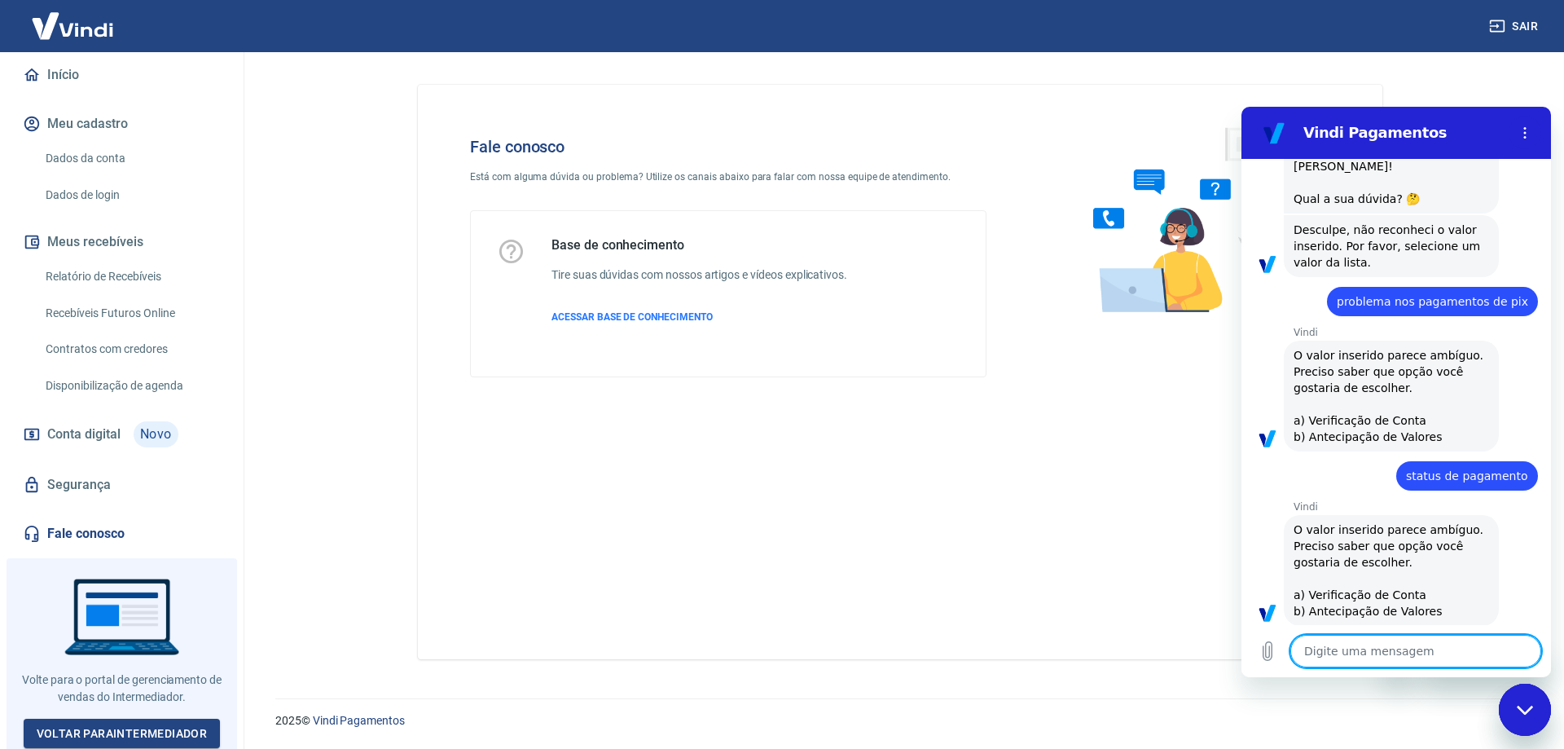
scroll to position [144, 0]
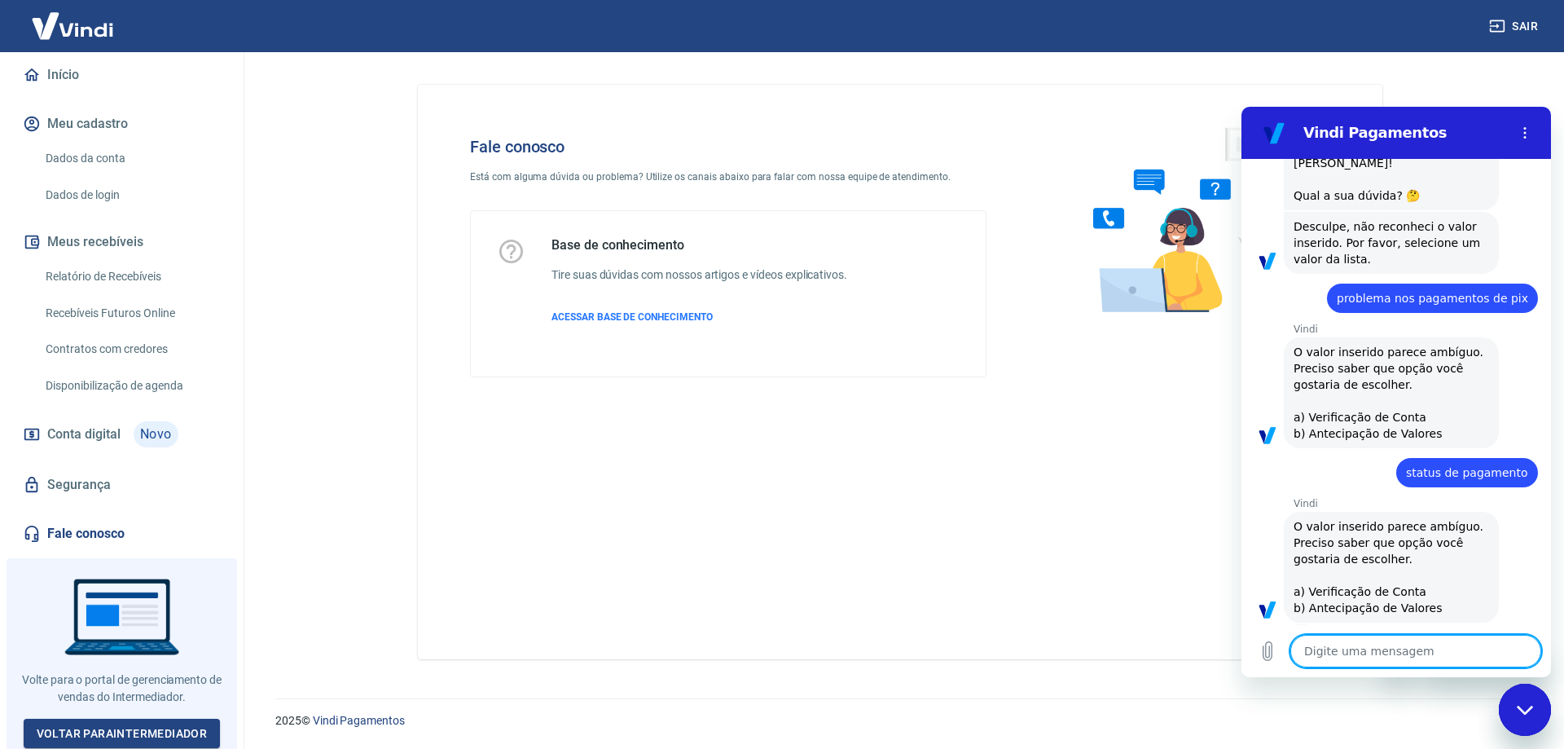
type textarea "a"
type textarea "x"
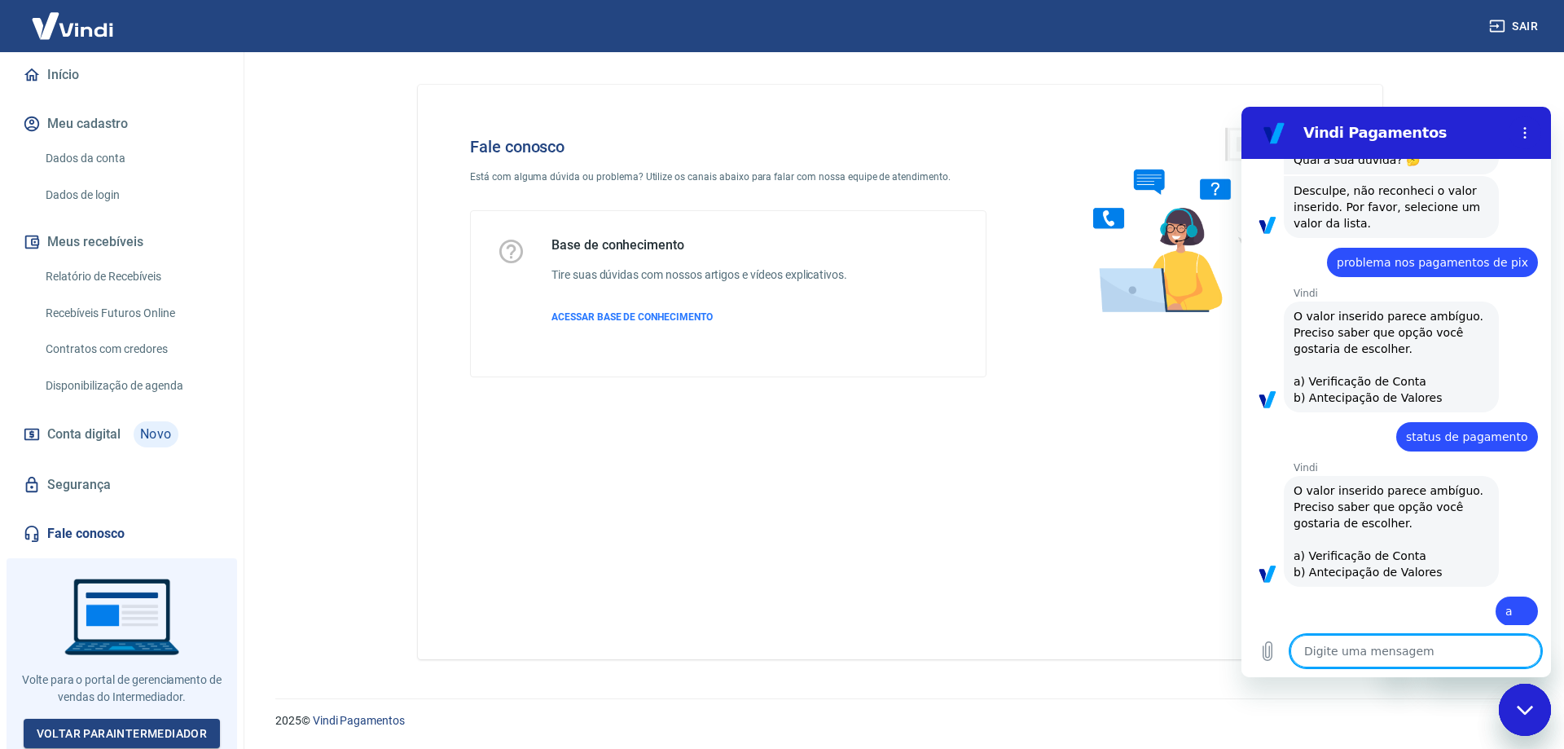
scroll to position [183, 0]
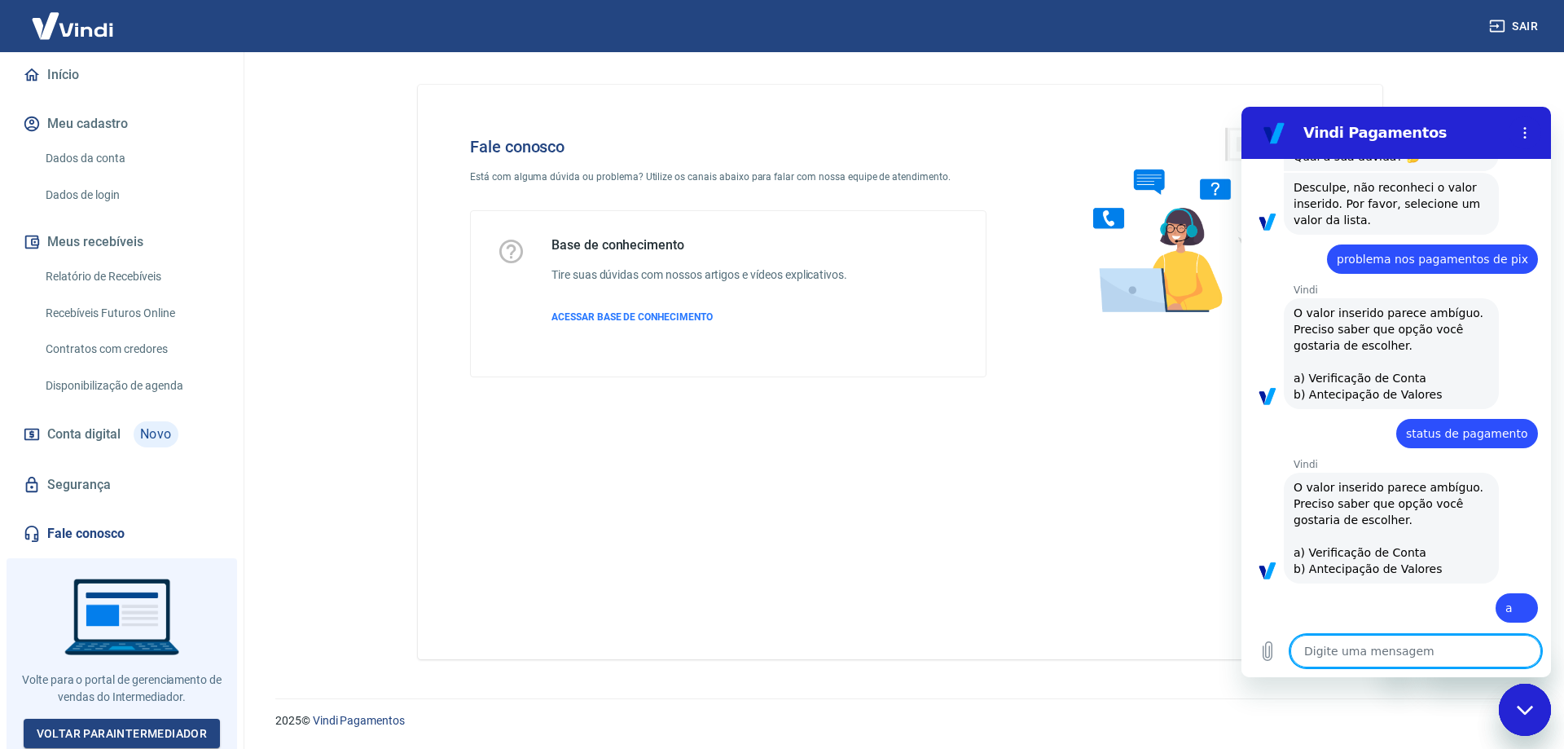
type textarea "x"
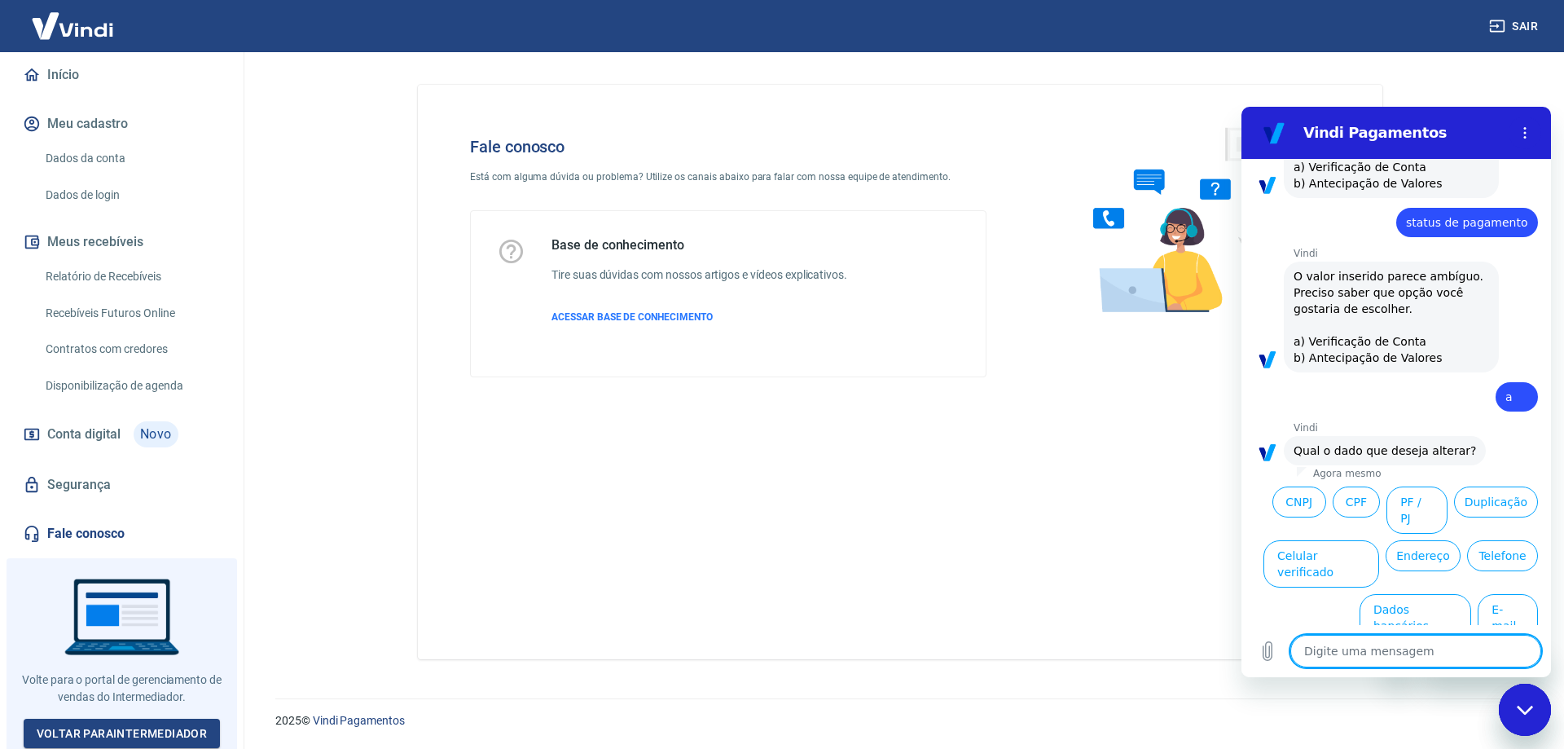
scroll to position [424, 0]
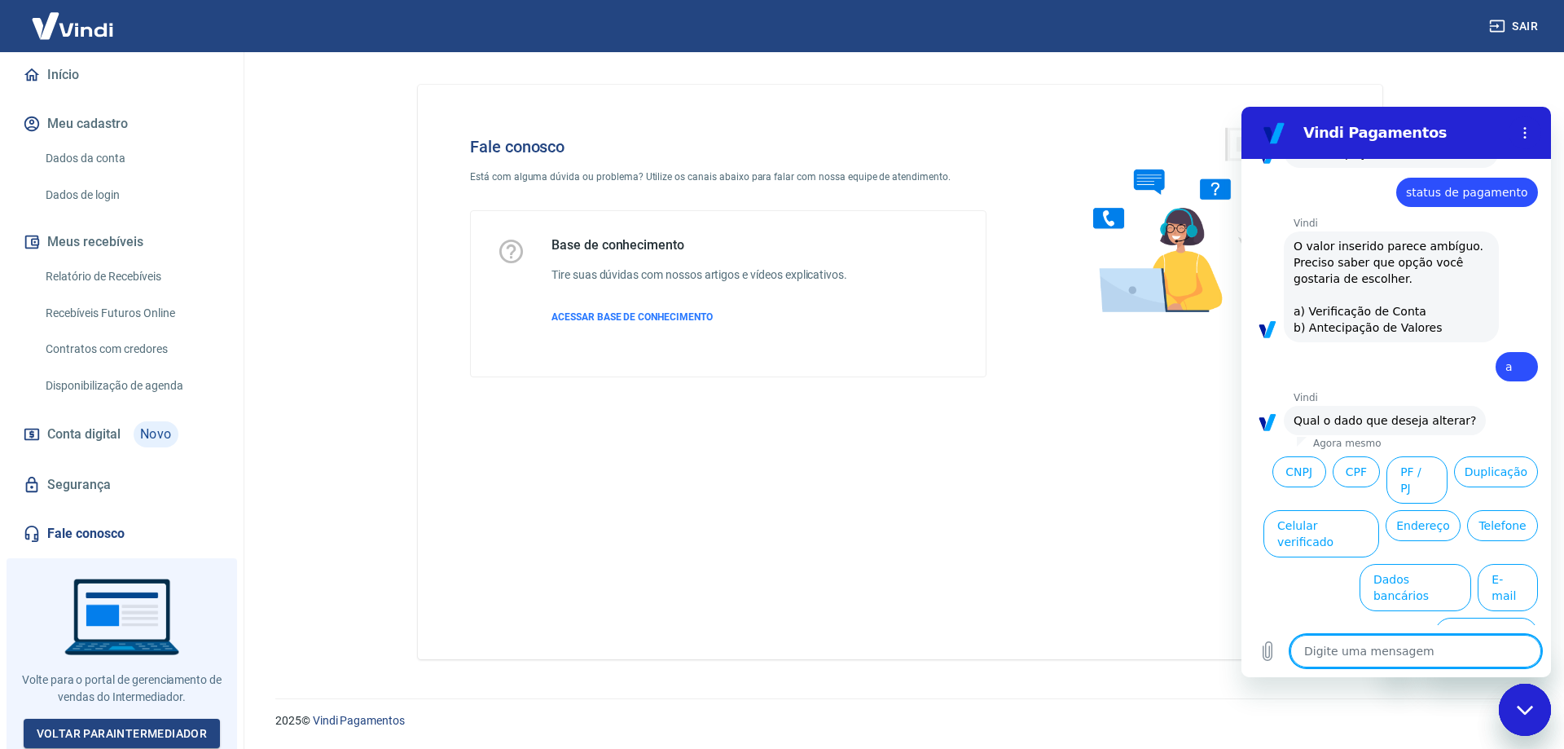
type textarea "n"
type textarea "x"
type textarea "ne"
type textarea "x"
type textarea "nen"
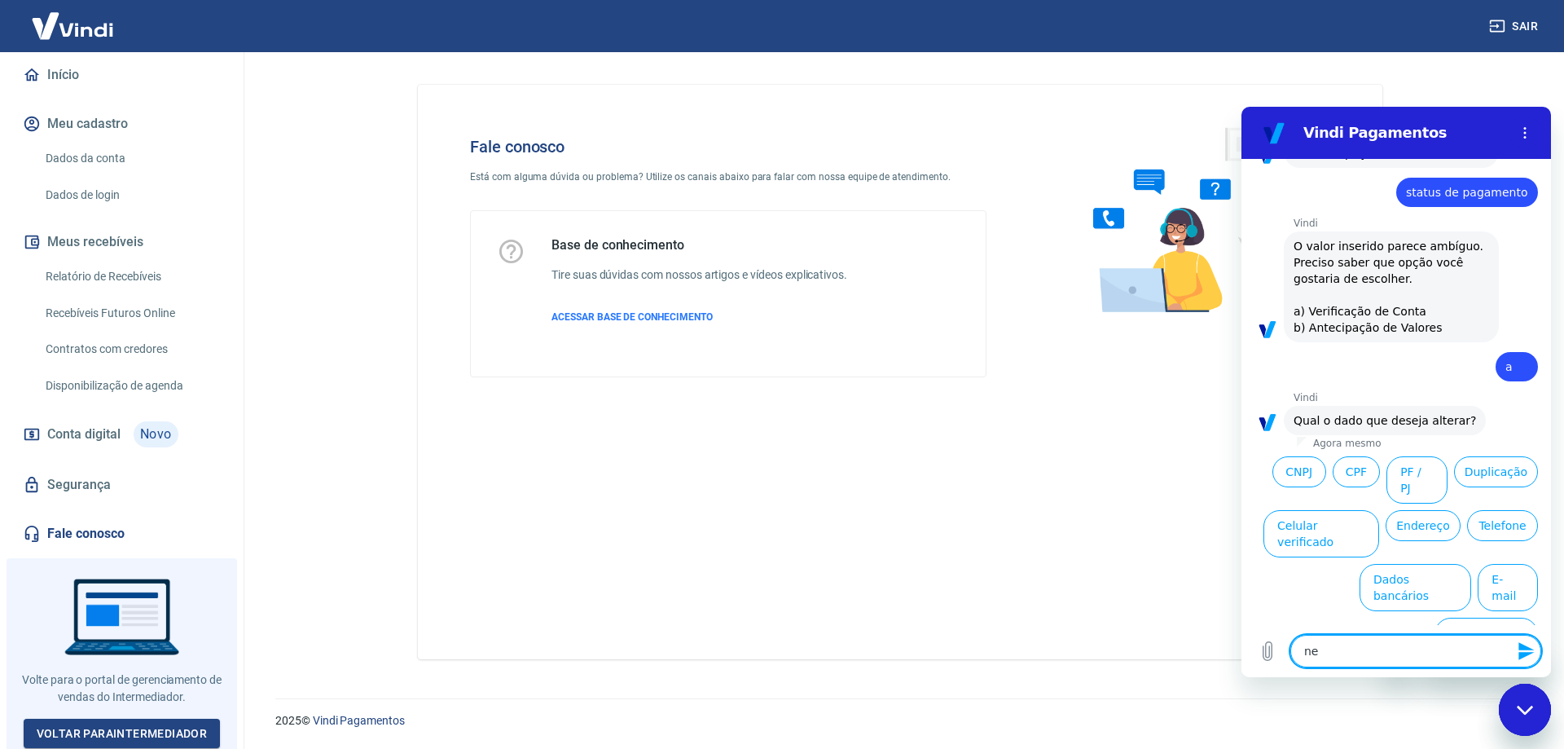
type textarea "x"
type textarea "nenh"
type textarea "x"
type textarea "nenhu"
type textarea "x"
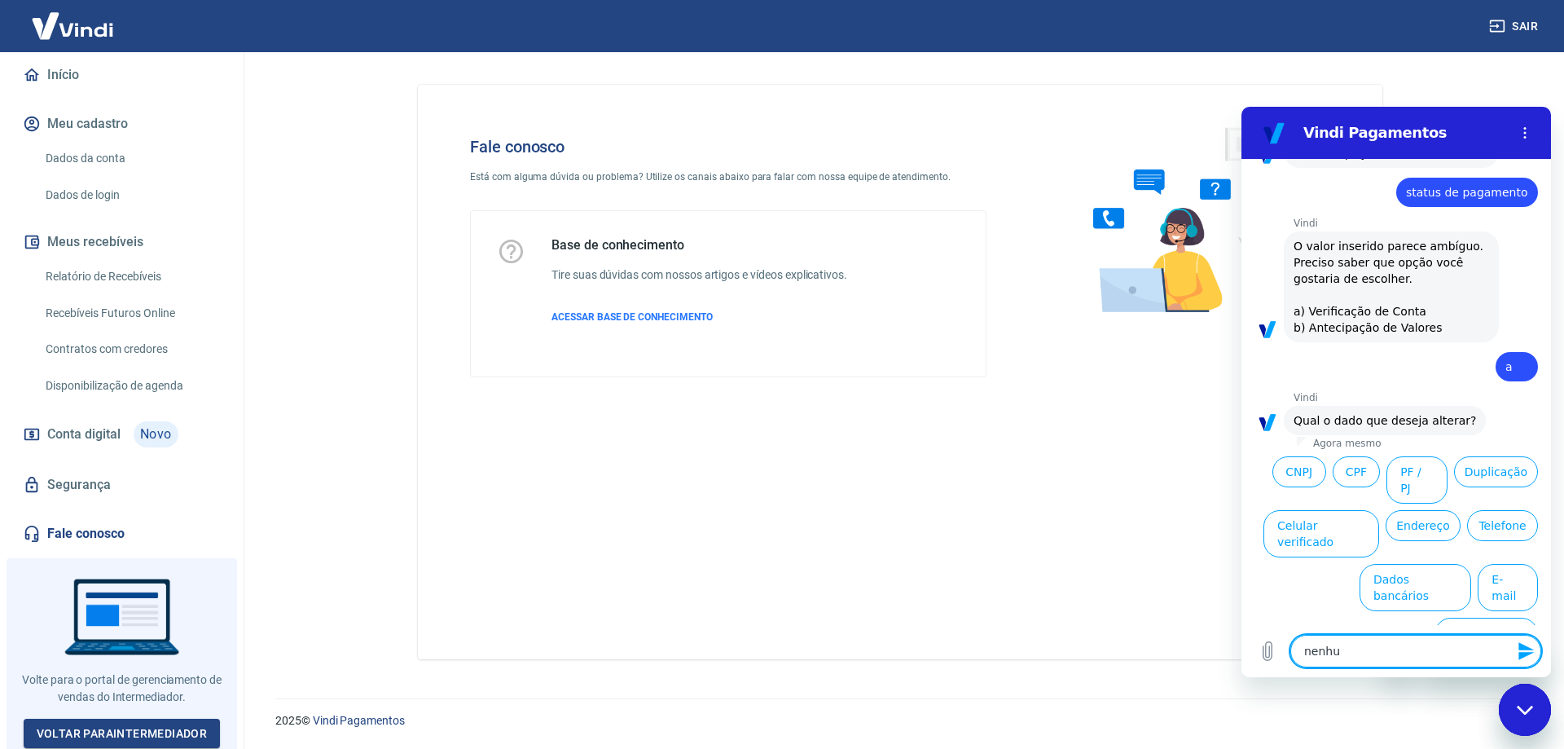
type textarea "nenhum"
type textarea "x"
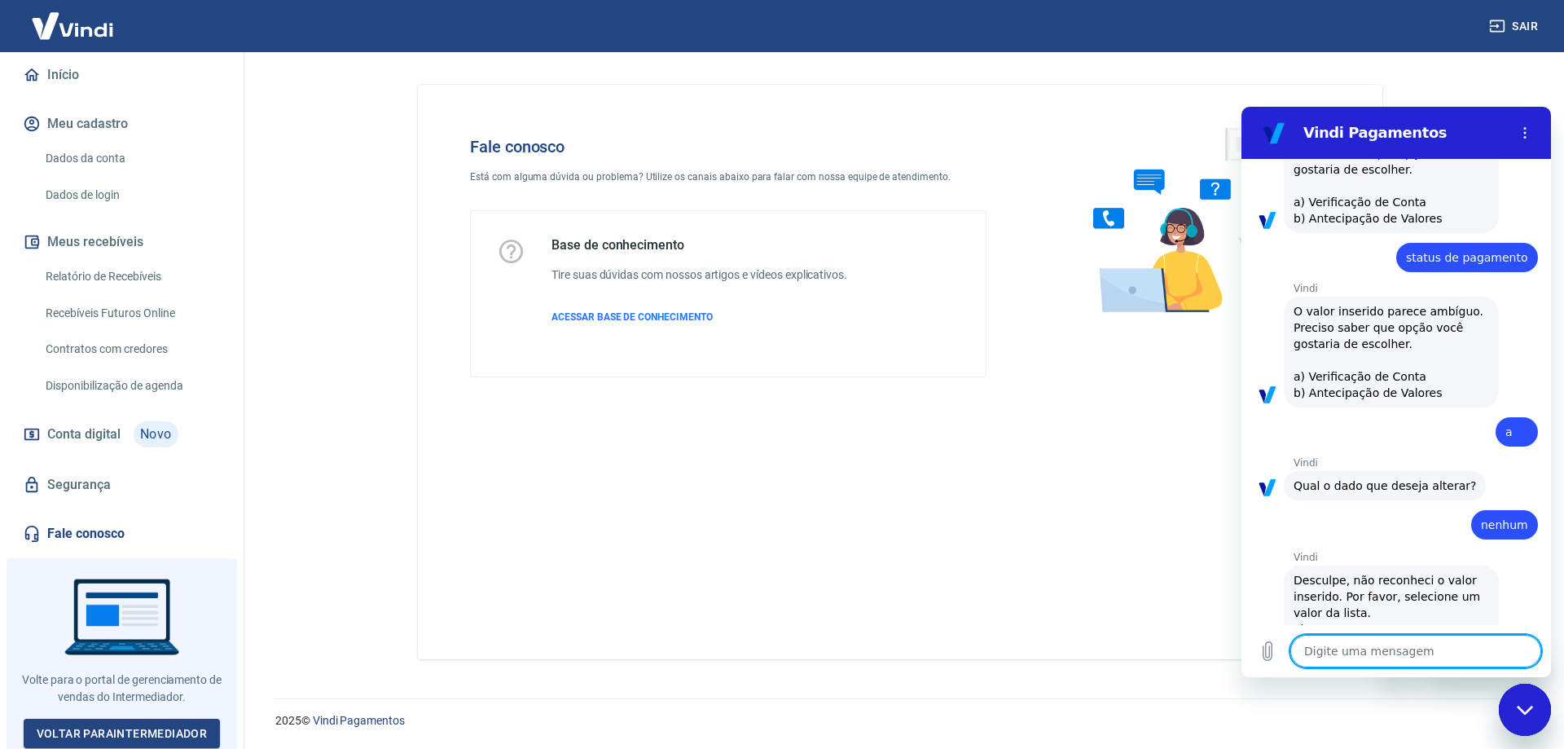
type textarea "x"
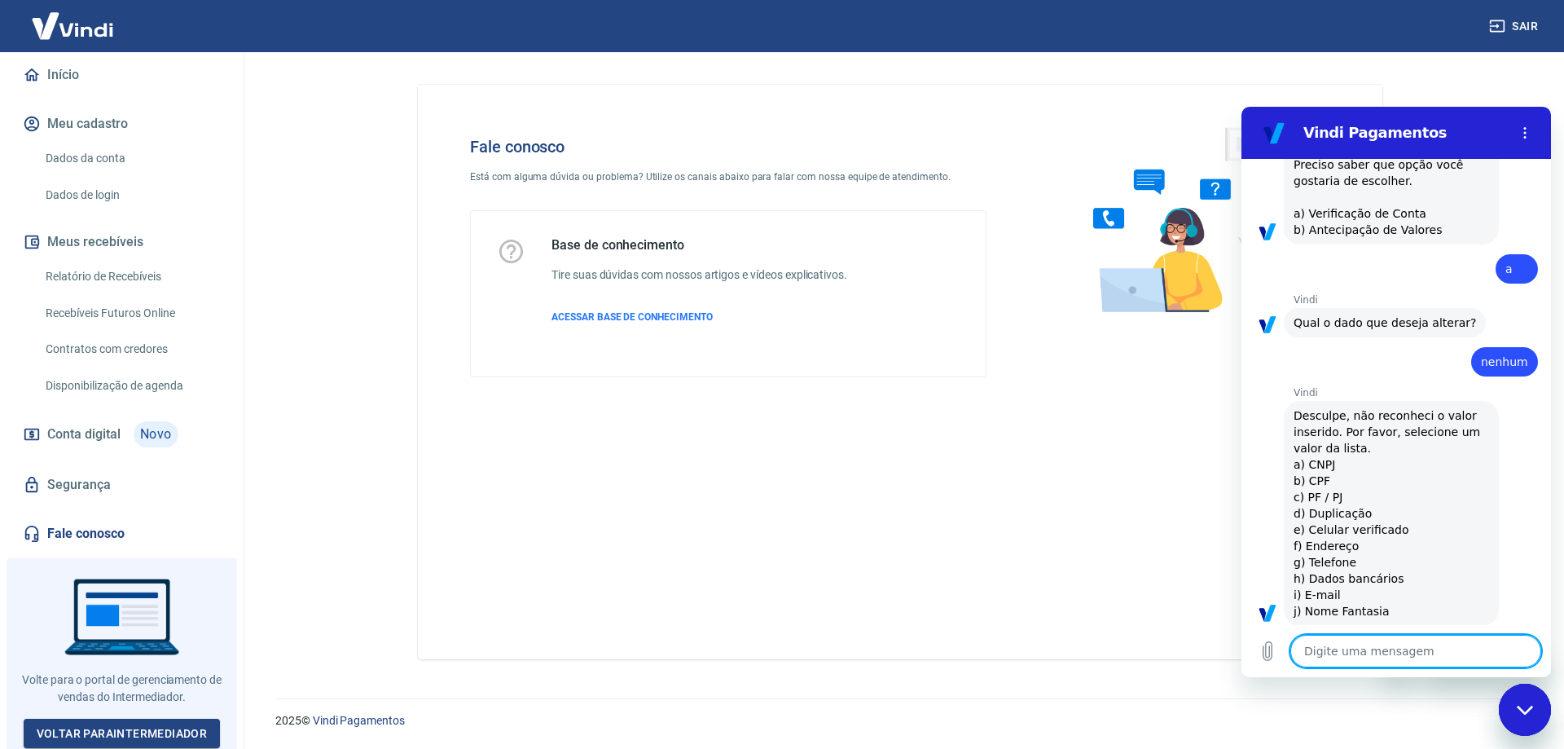
scroll to position [526, 0]
click at [1342, 653] on textarea at bounding box center [1416, 651] width 251 height 33
type textarea "o"
type textarea "x"
type textarea "oi"
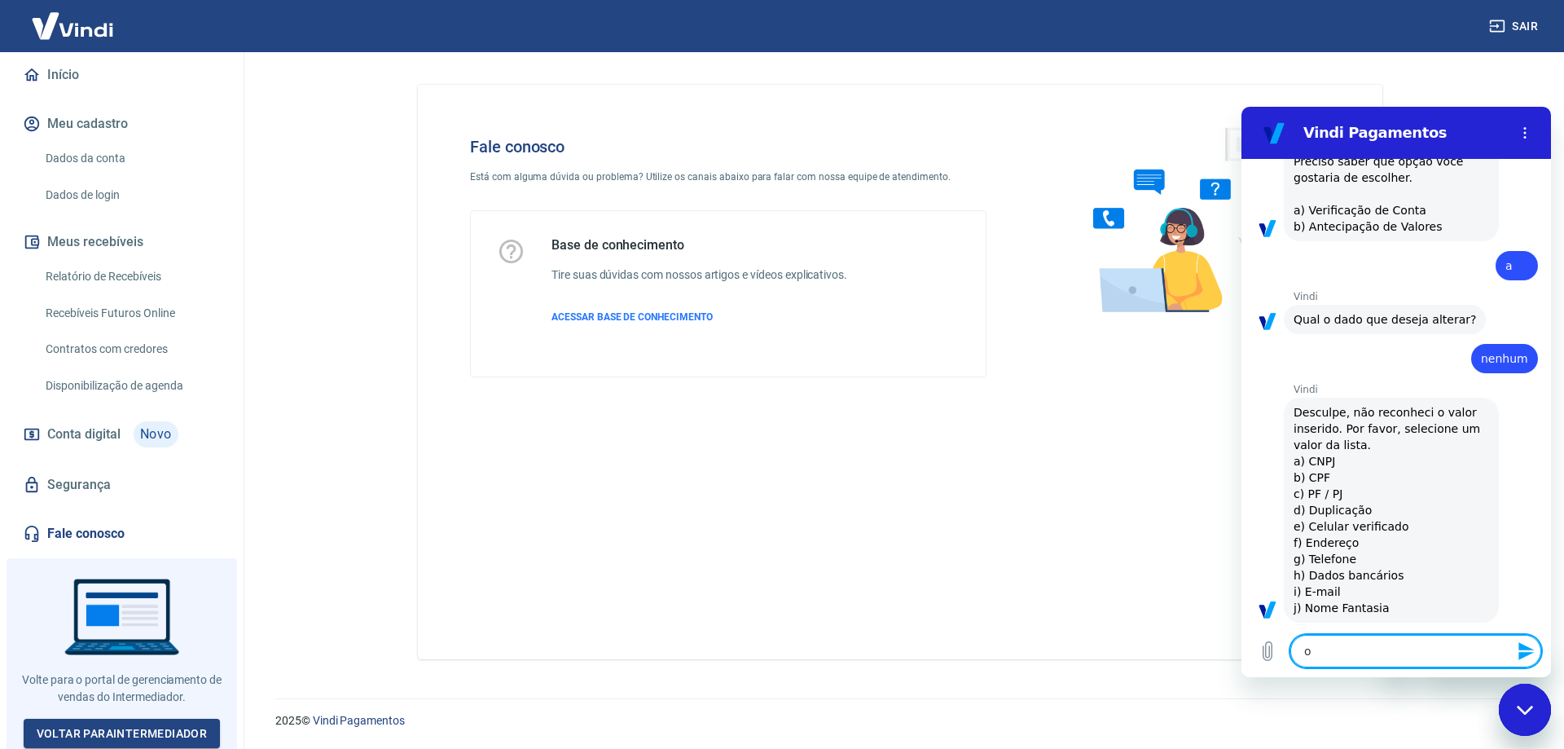
type textarea "x"
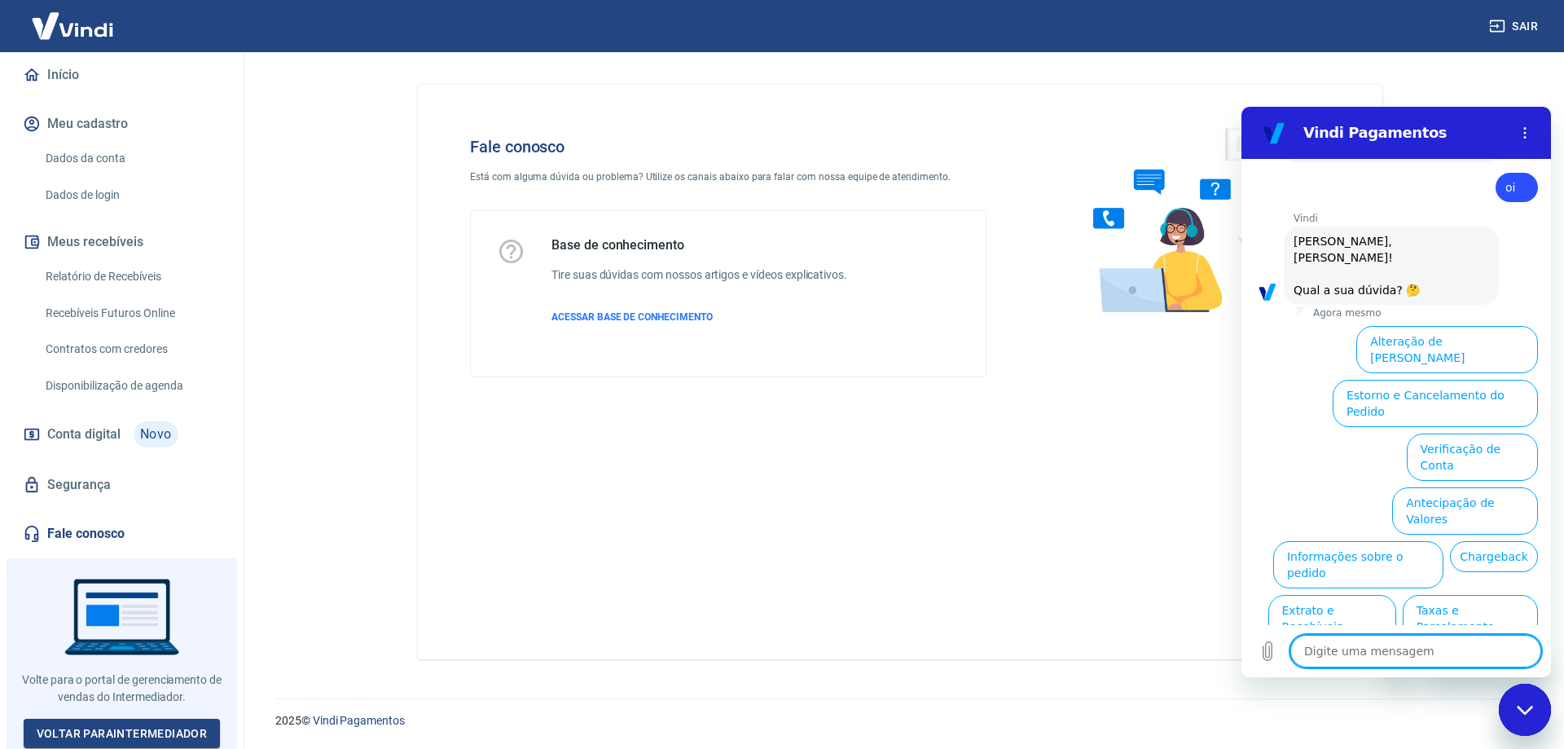
scroll to position [988, 0]
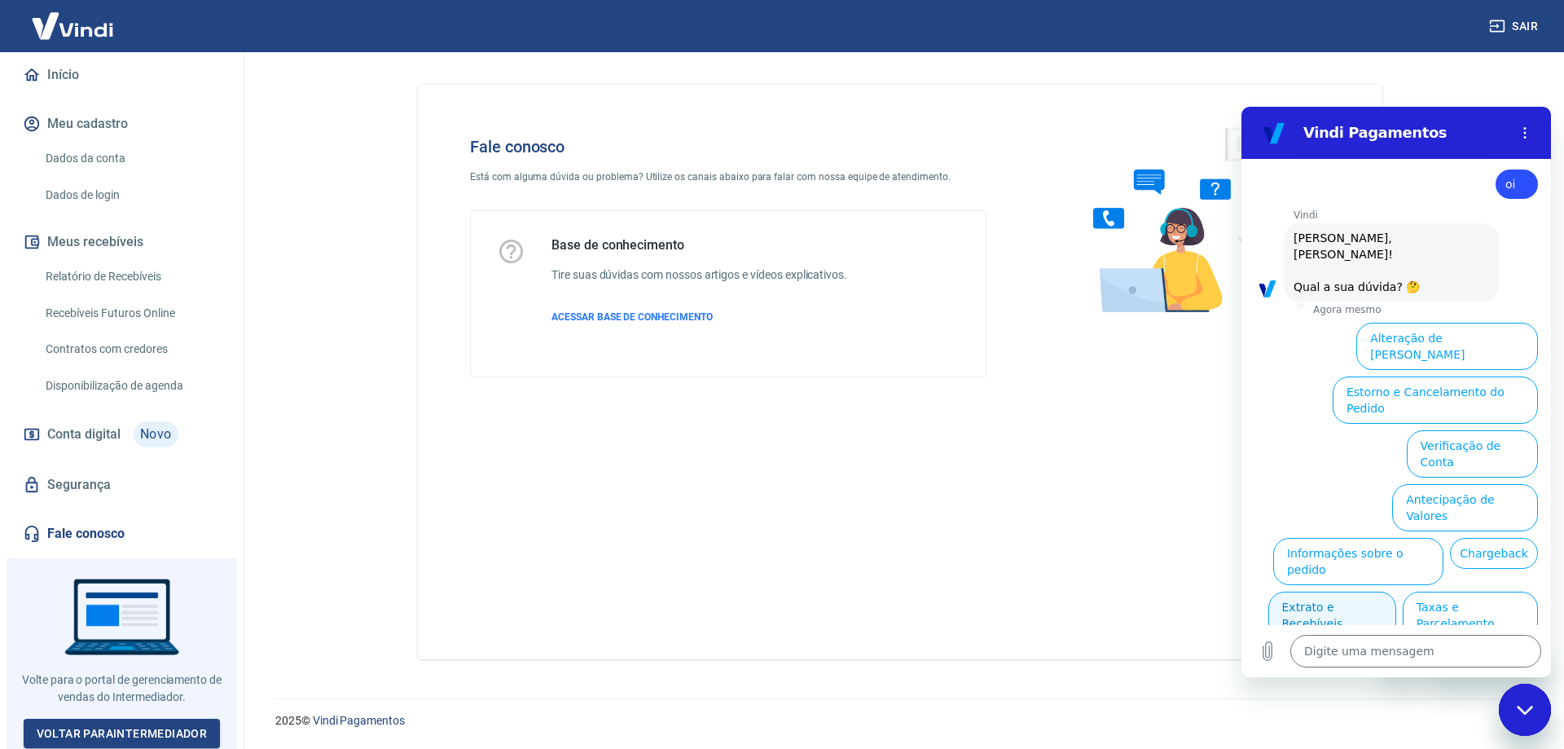
click at [1396, 592] on button "Extrato e Recebíveis" at bounding box center [1333, 615] width 128 height 47
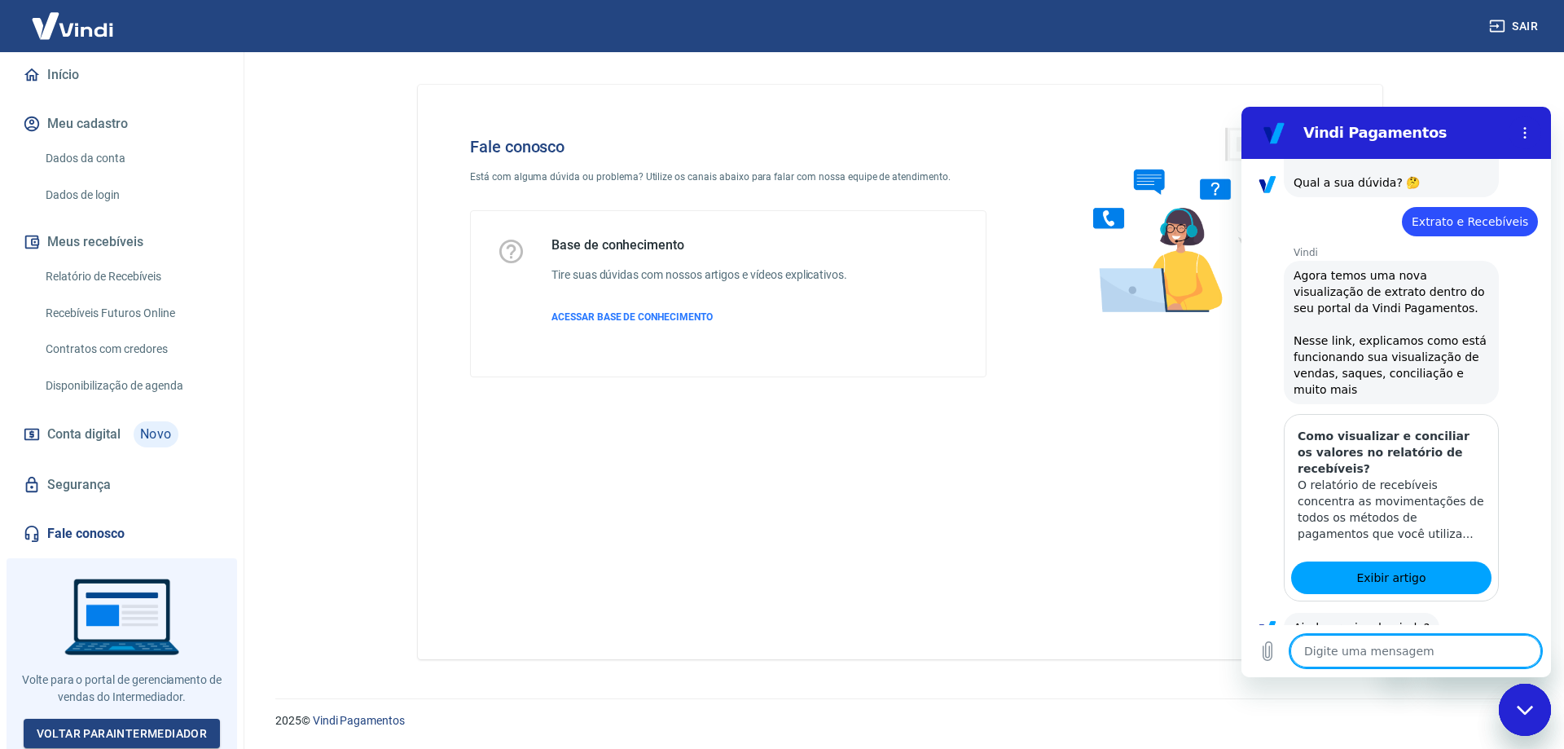
scroll to position [1133, 0]
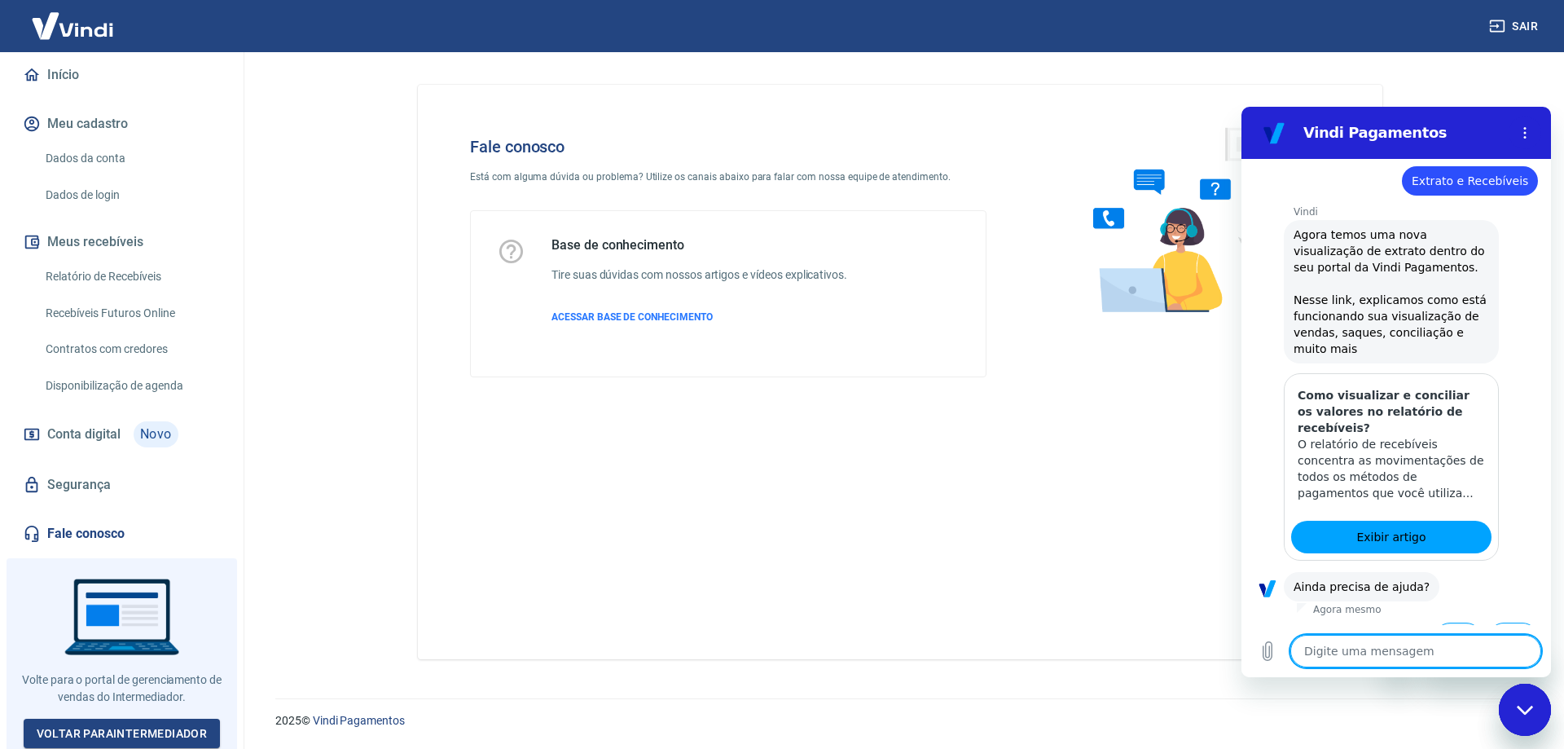
click at [1453, 622] on button "Sim" at bounding box center [1458, 637] width 47 height 31
type textarea "x"
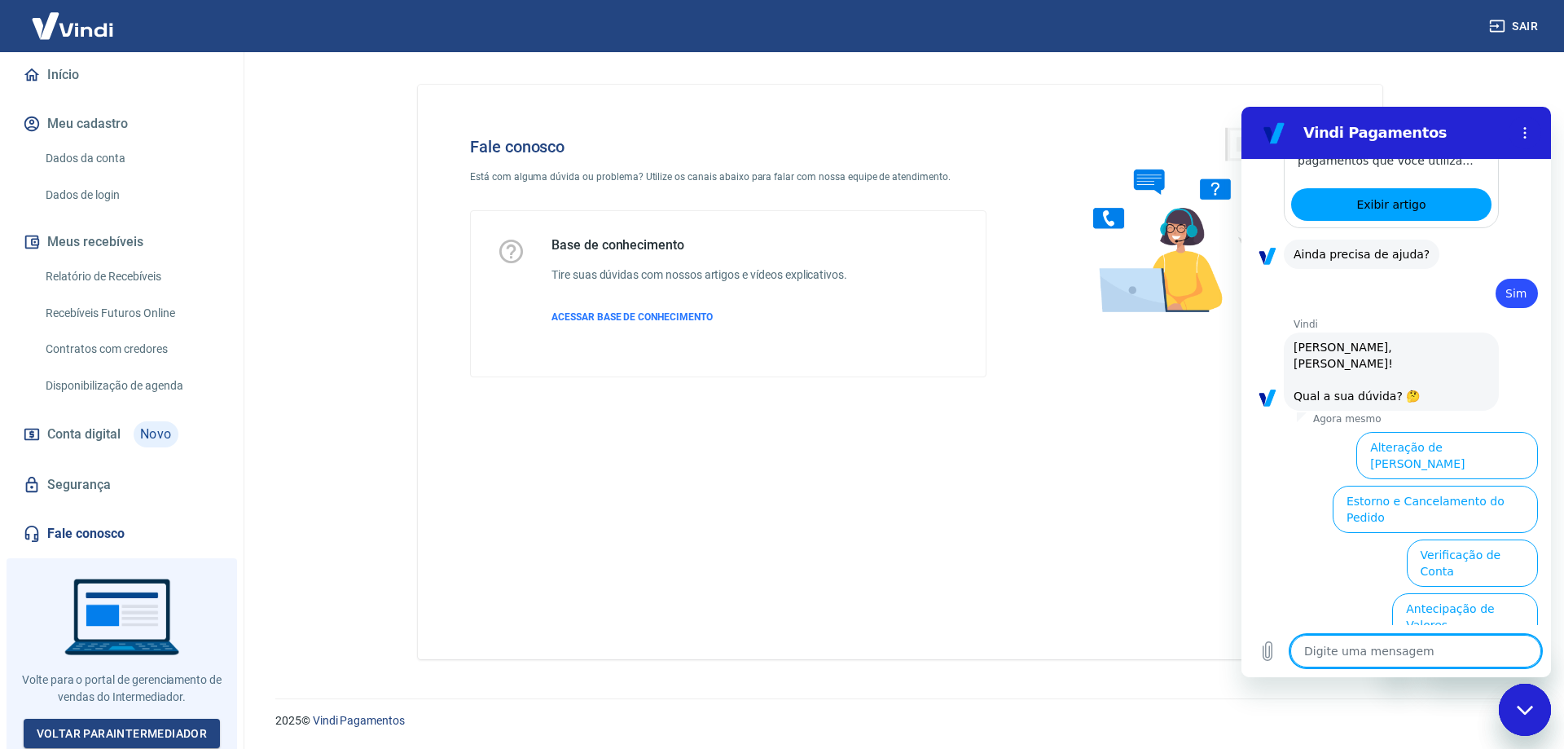
scroll to position [1559, 0]
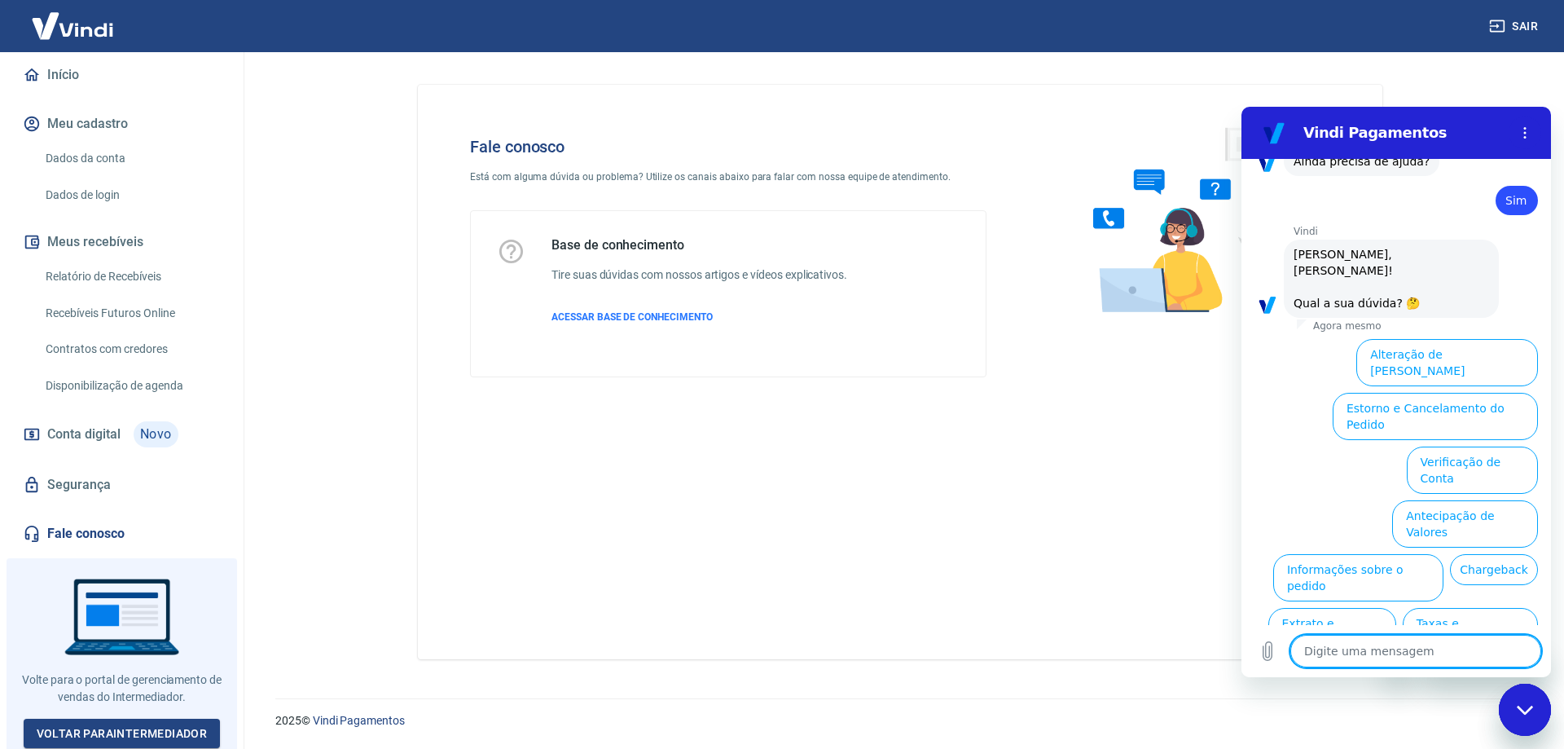
click at [1326, 653] on textarea at bounding box center [1416, 651] width 251 height 33
type textarea "n"
type textarea "x"
type textarea "ne"
type textarea "x"
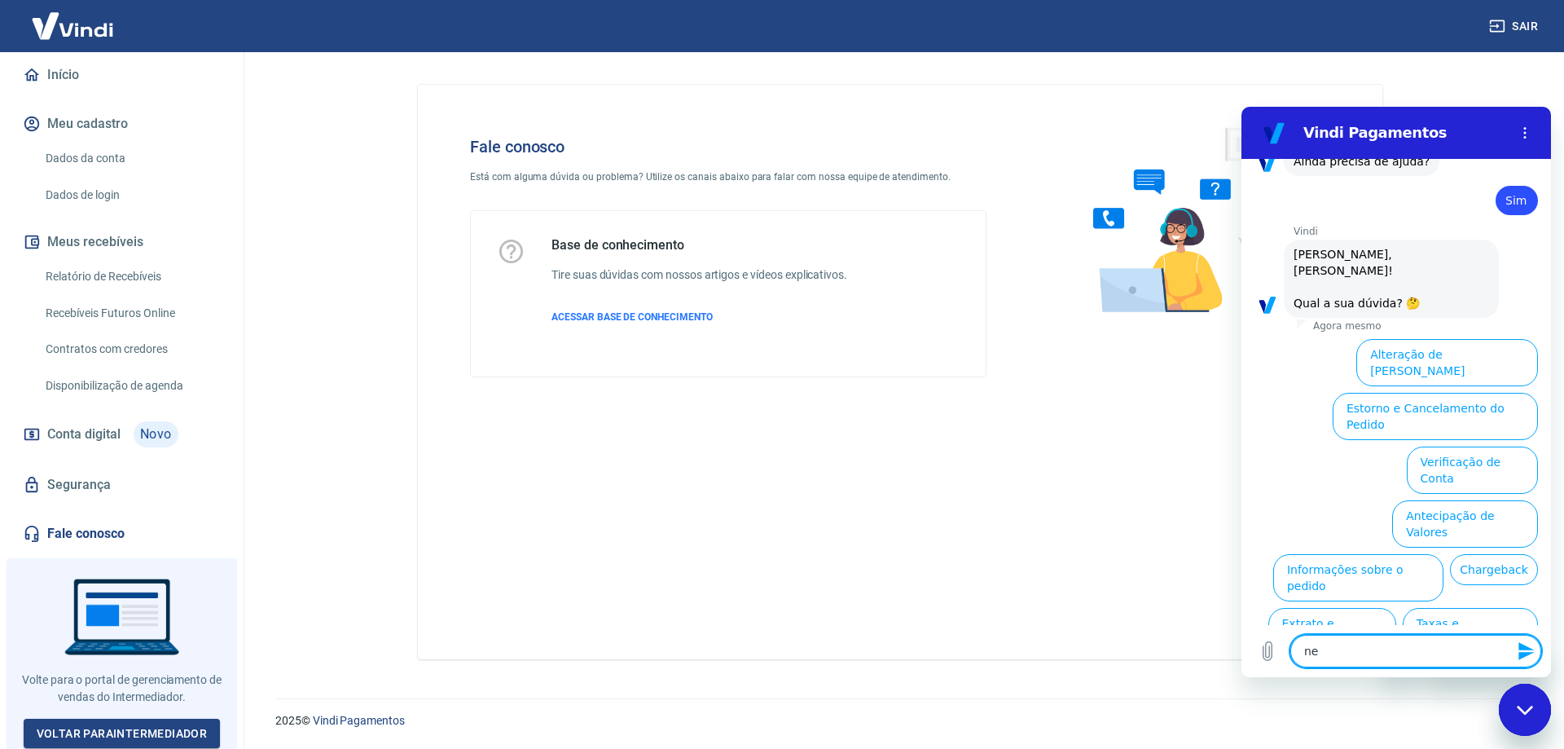
type textarea "nen"
type textarea "x"
type textarea "nenh"
type textarea "x"
type textarea "nenhu"
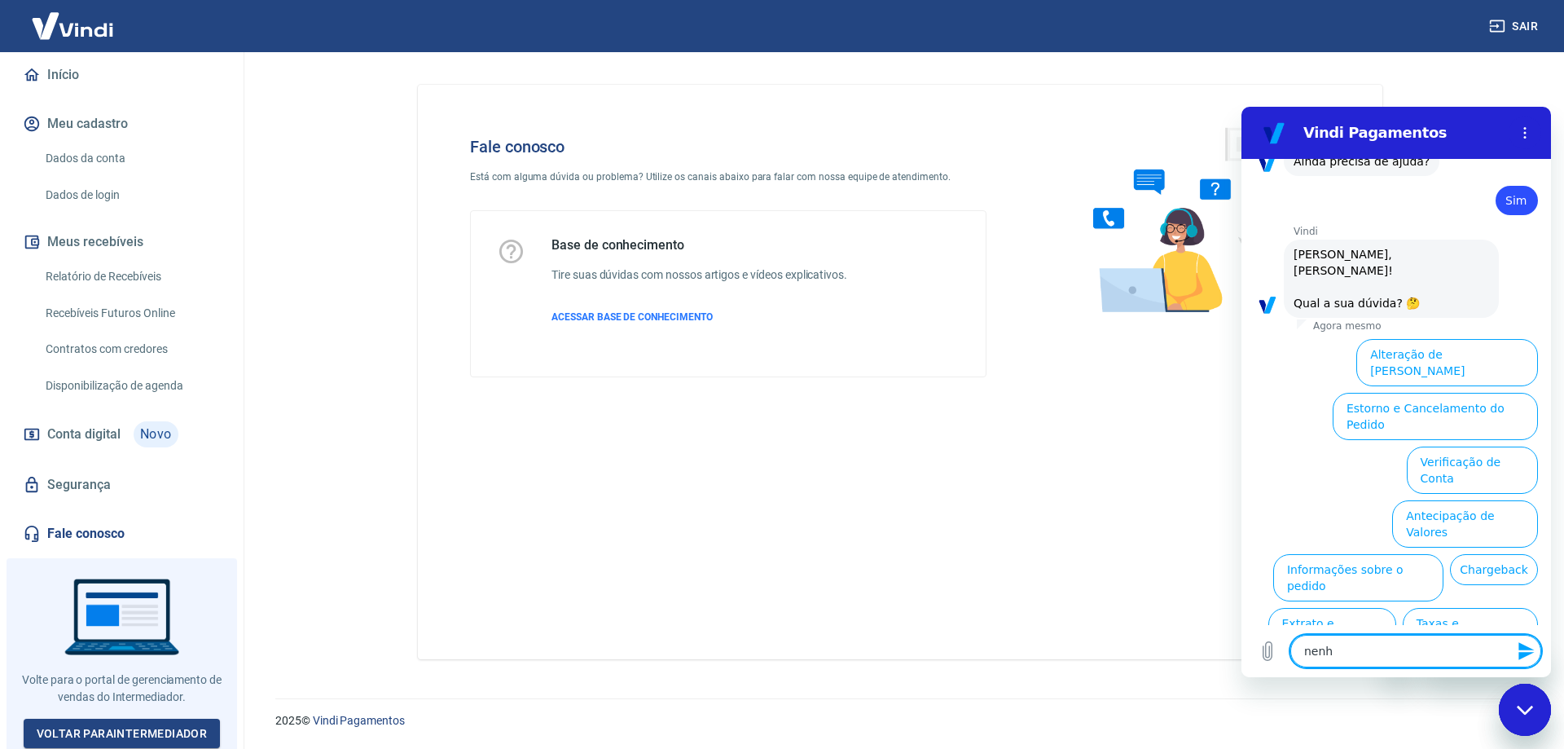
type textarea "x"
type textarea "nenhum"
type textarea "x"
type textarea "nenhum"
type textarea "x"
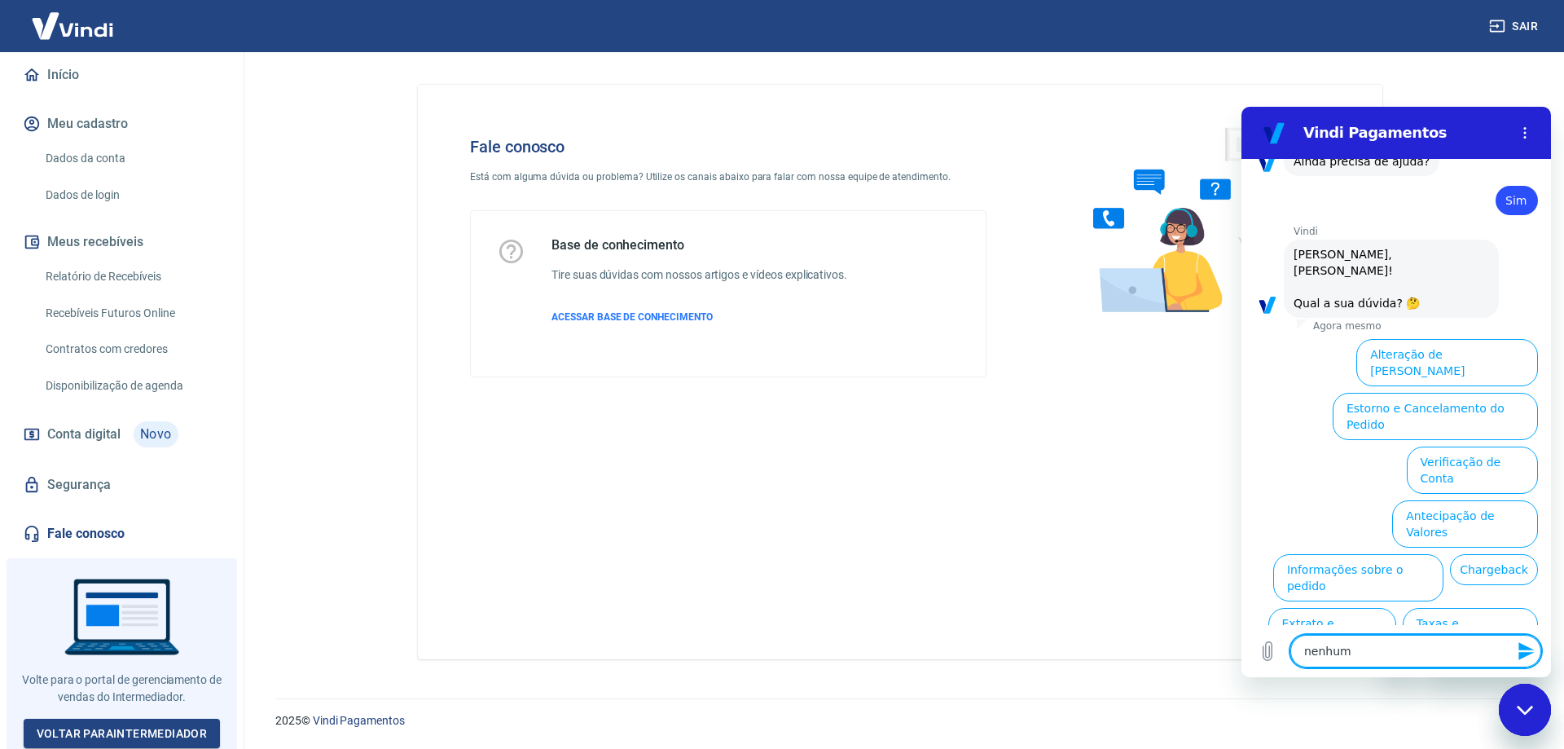
type textarea "nenhum d"
type textarea "x"
type textarea "nenhum de"
type textarea "x"
type textarea "nenhum des"
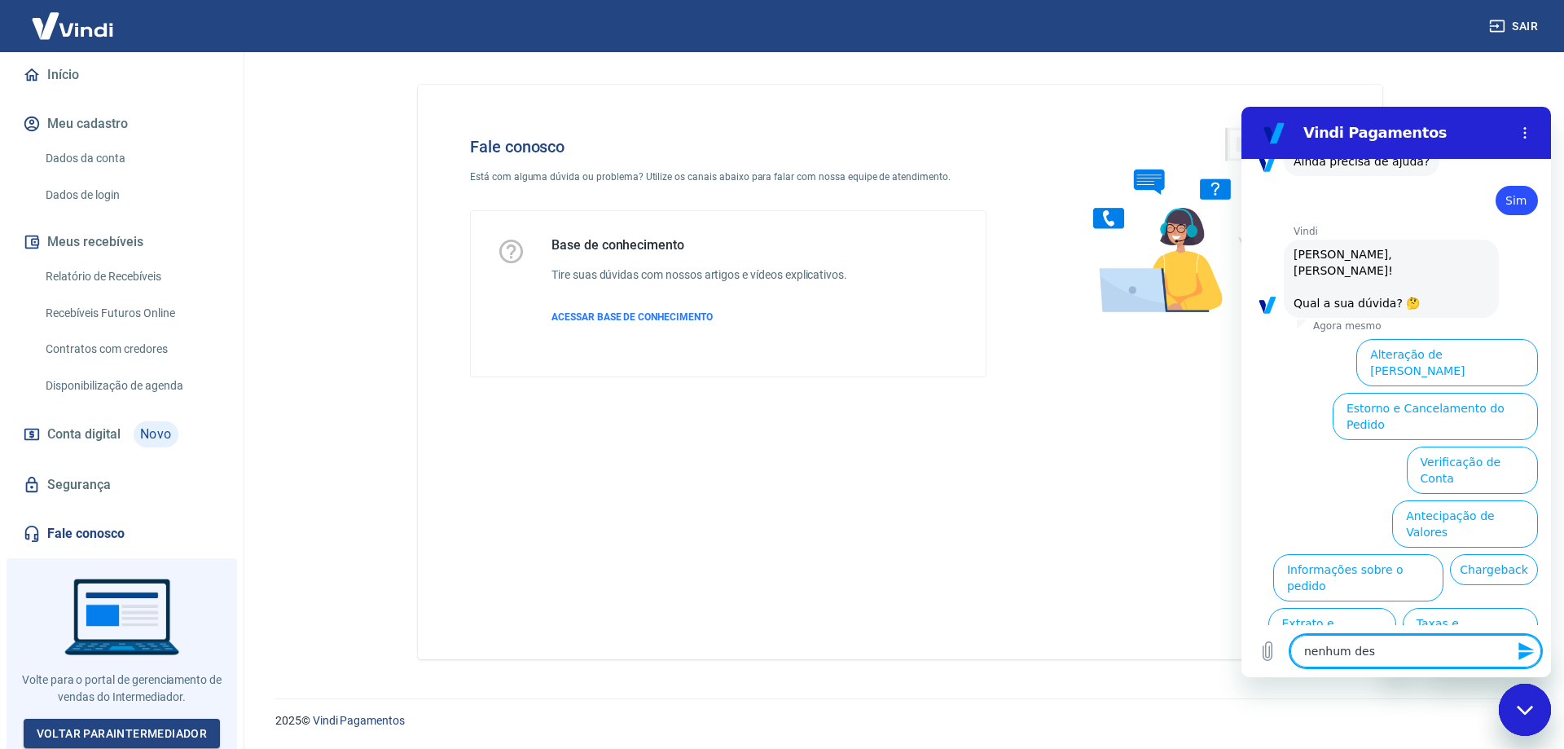
type textarea "x"
type textarea "nenhum dess"
type textarea "x"
type textarea "nenhum desse"
type textarea "x"
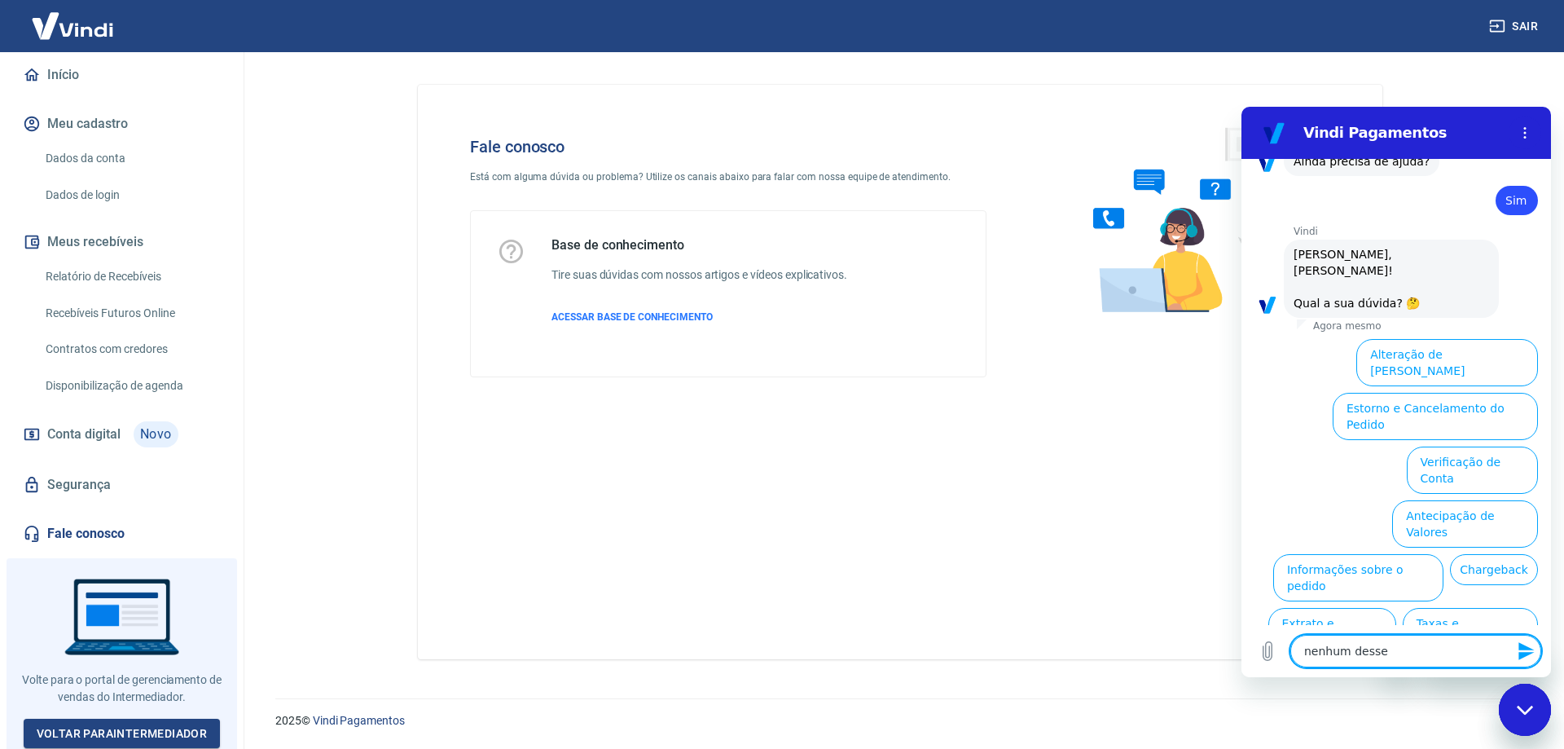
type textarea "nenhum desses"
type textarea "x"
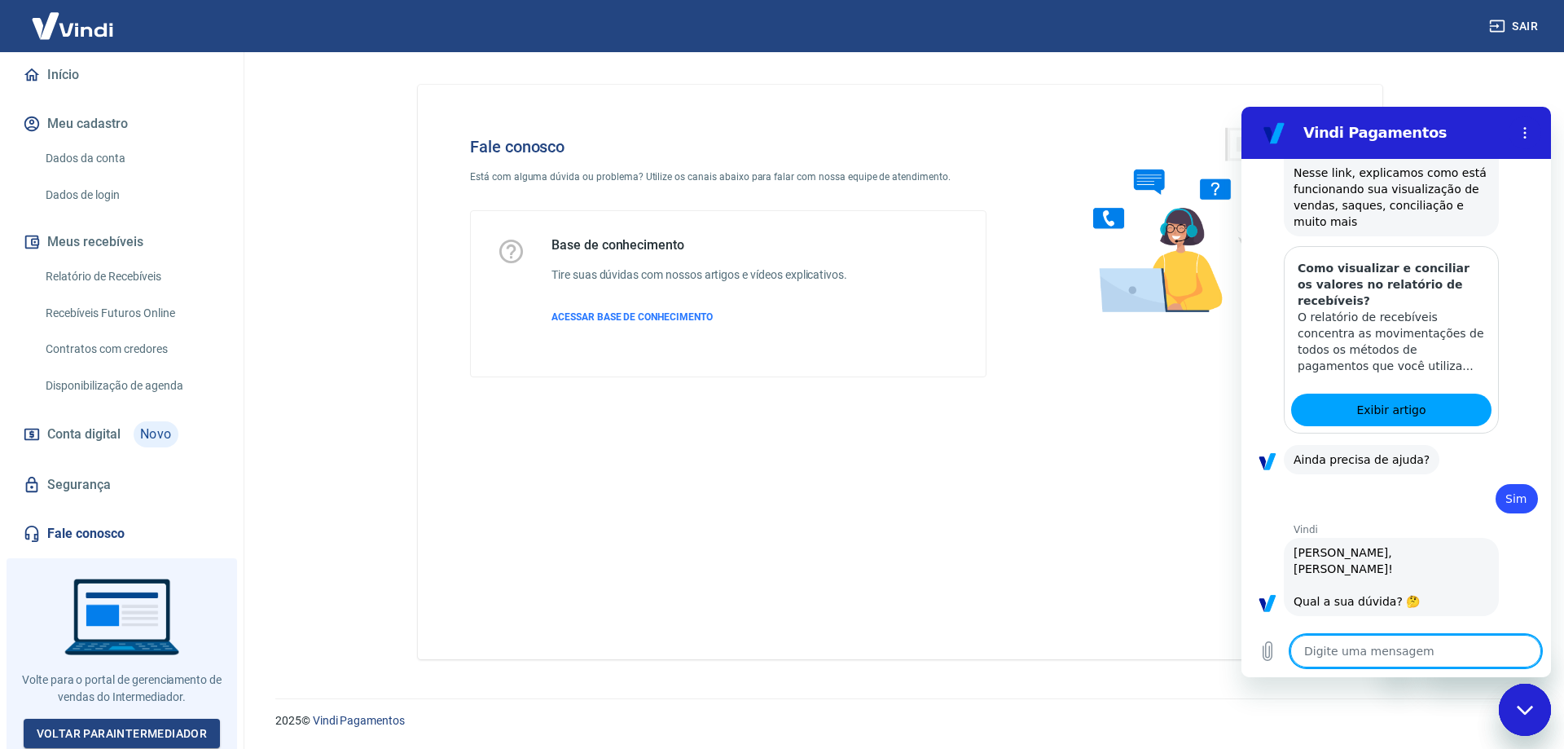
type textarea "x"
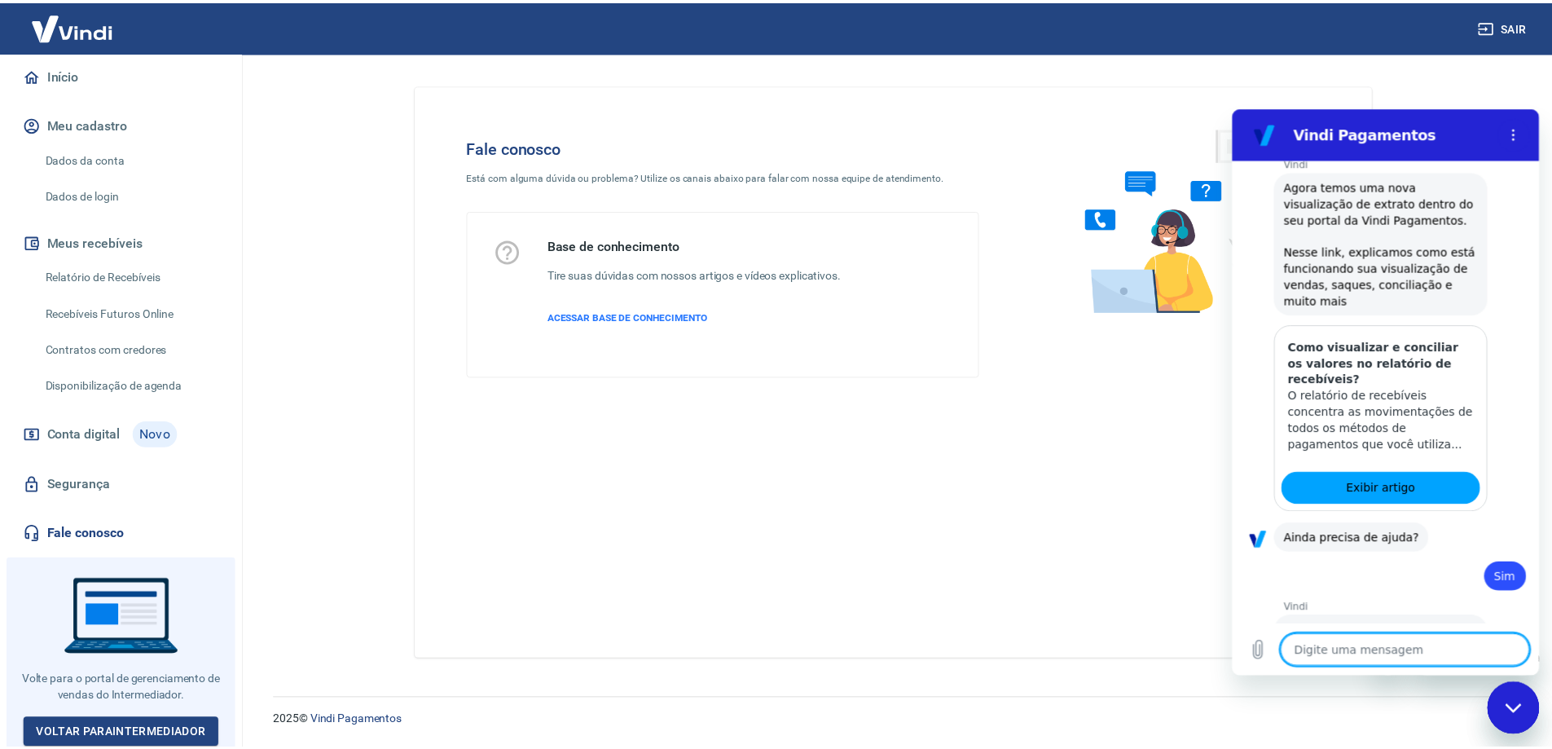
scroll to position [1184, 0]
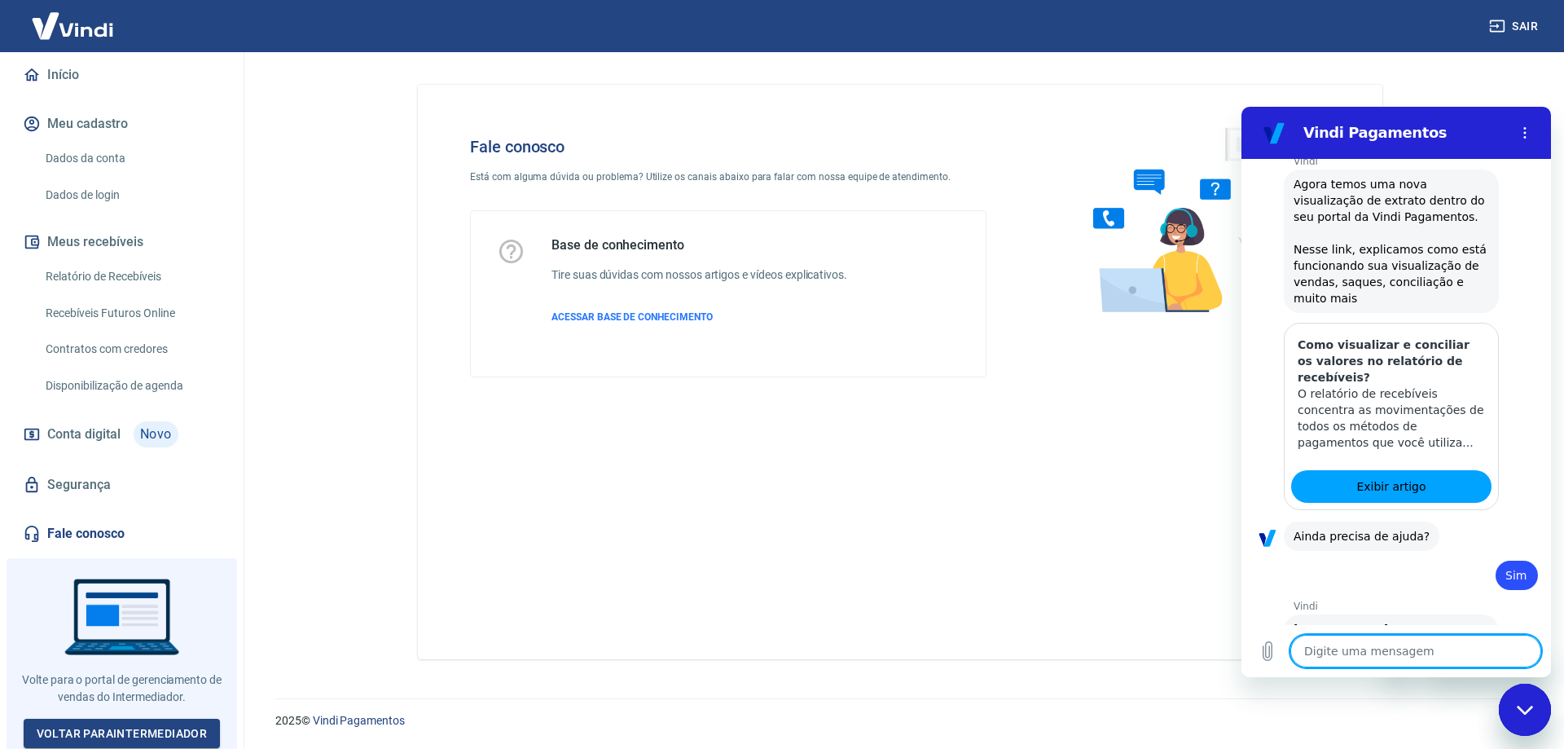
drag, startPoint x: 83, startPoint y: 37, endPoint x: 112, endPoint y: 41, distance: 28.7
click at [83, 37] on img at bounding box center [73, 26] width 106 height 50
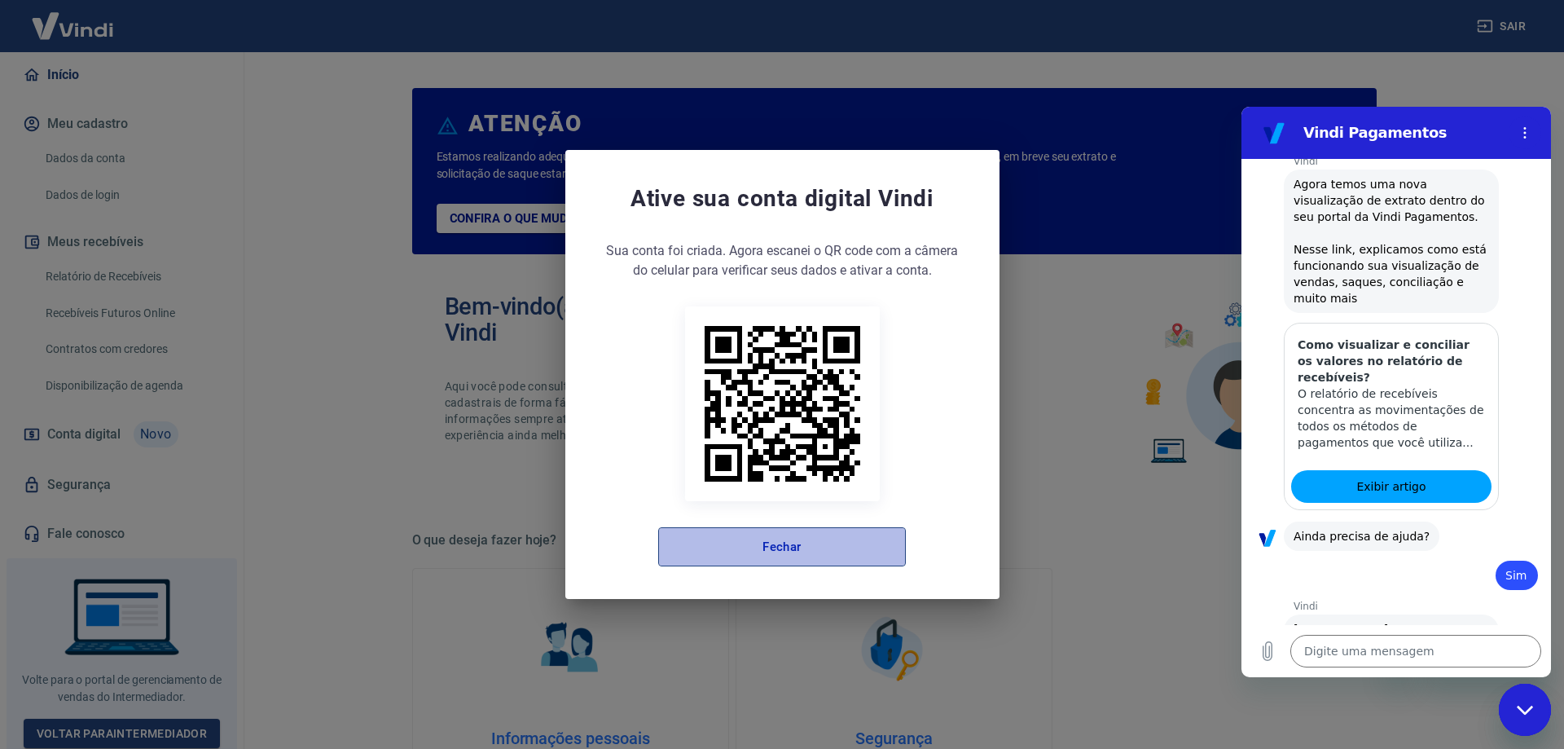
click at [752, 550] on button "Fechar" at bounding box center [782, 546] width 248 height 39
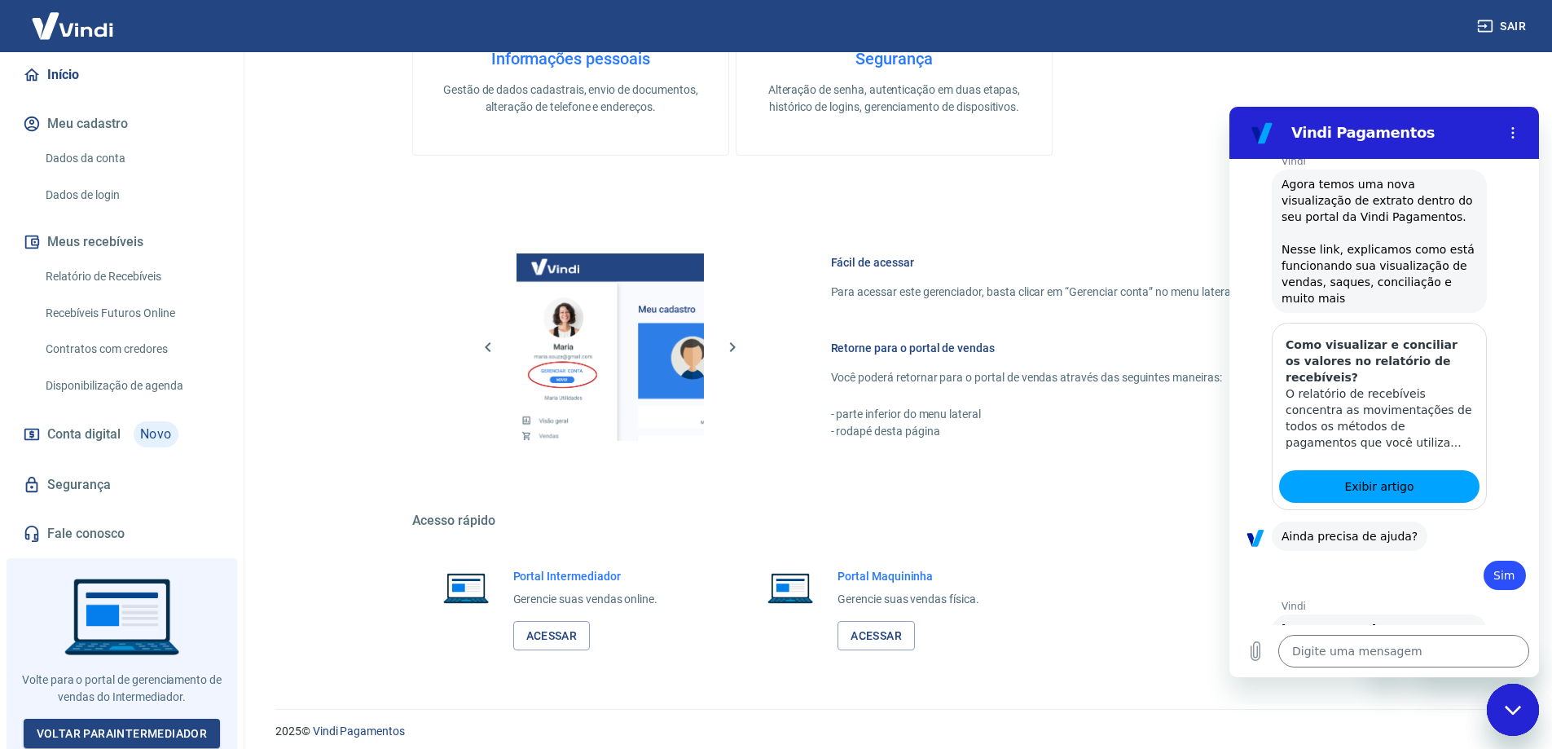
scroll to position [690, 0]
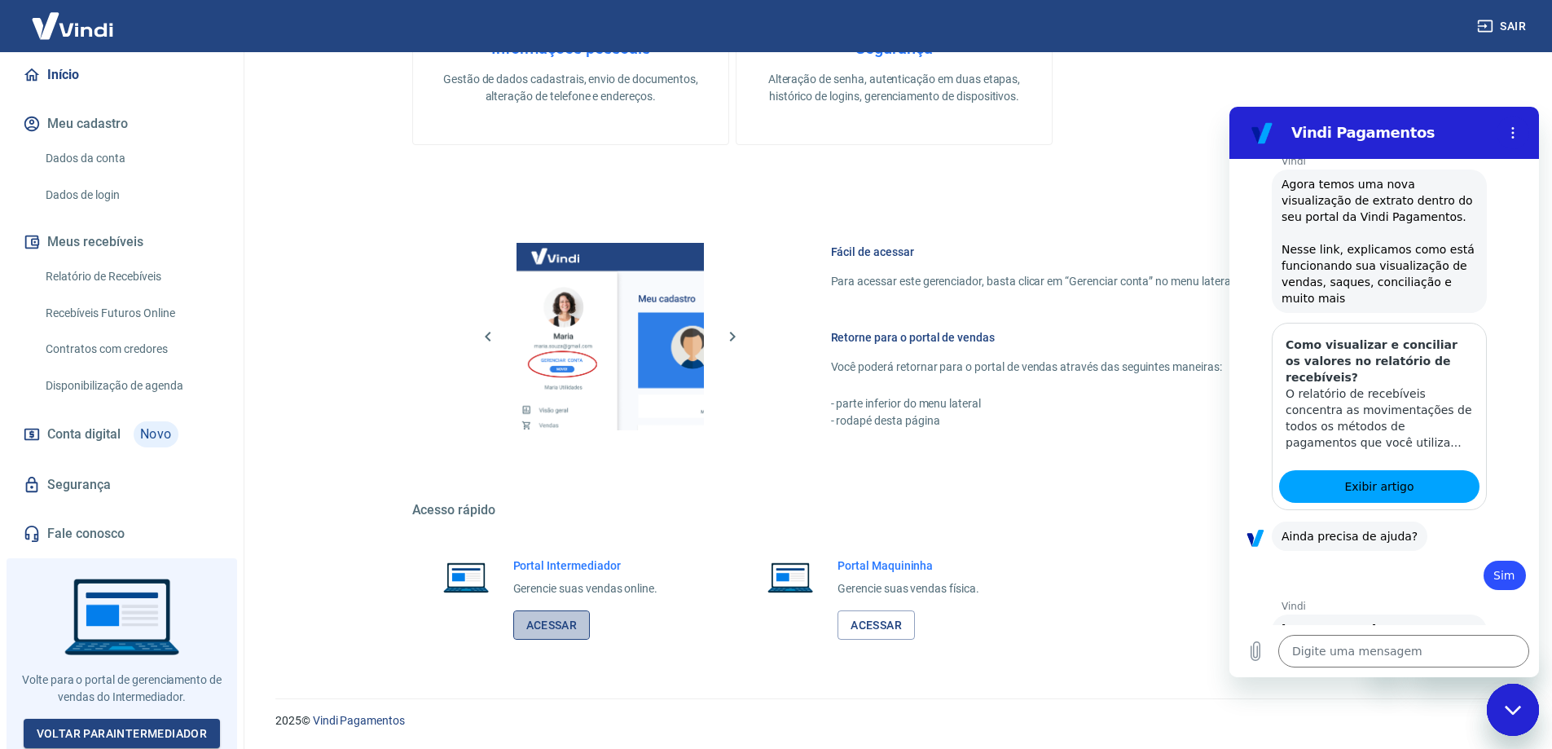
click at [542, 622] on link "Acessar" at bounding box center [551, 625] width 77 height 30
